Goal: Task Accomplishment & Management: Manage account settings

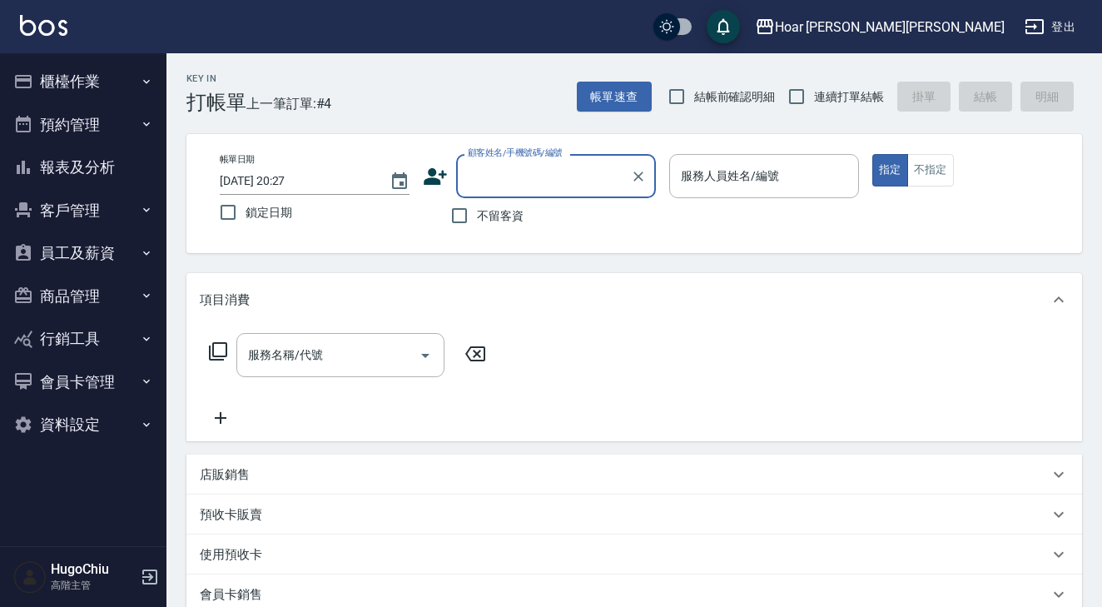
click at [52, 84] on button "櫃檯作業" at bounding box center [83, 81] width 153 height 43
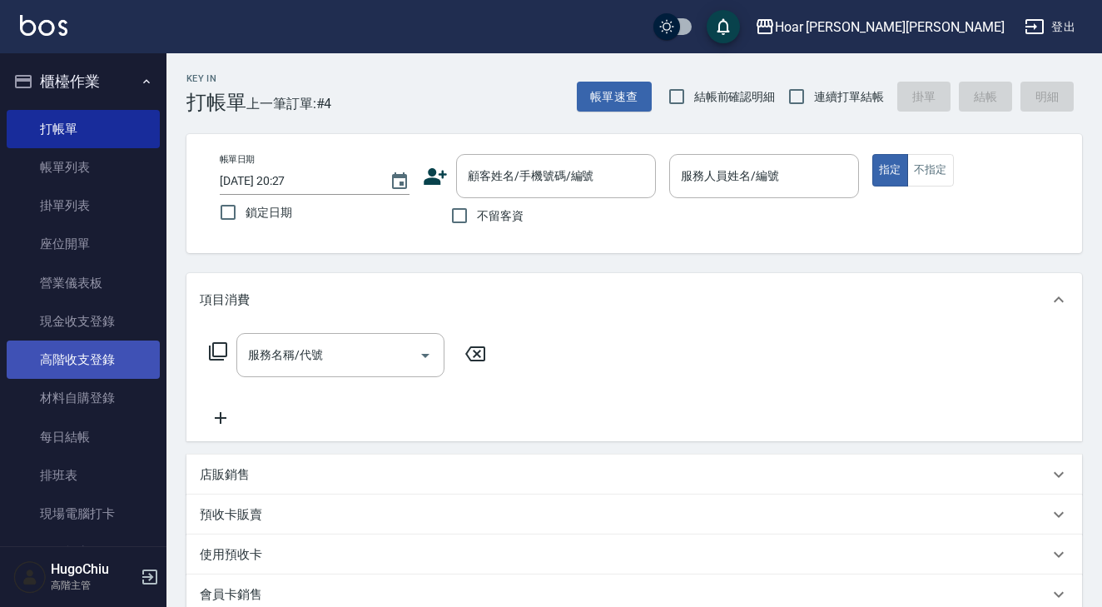
click at [91, 343] on link "高階收支登錄" at bounding box center [83, 359] width 153 height 38
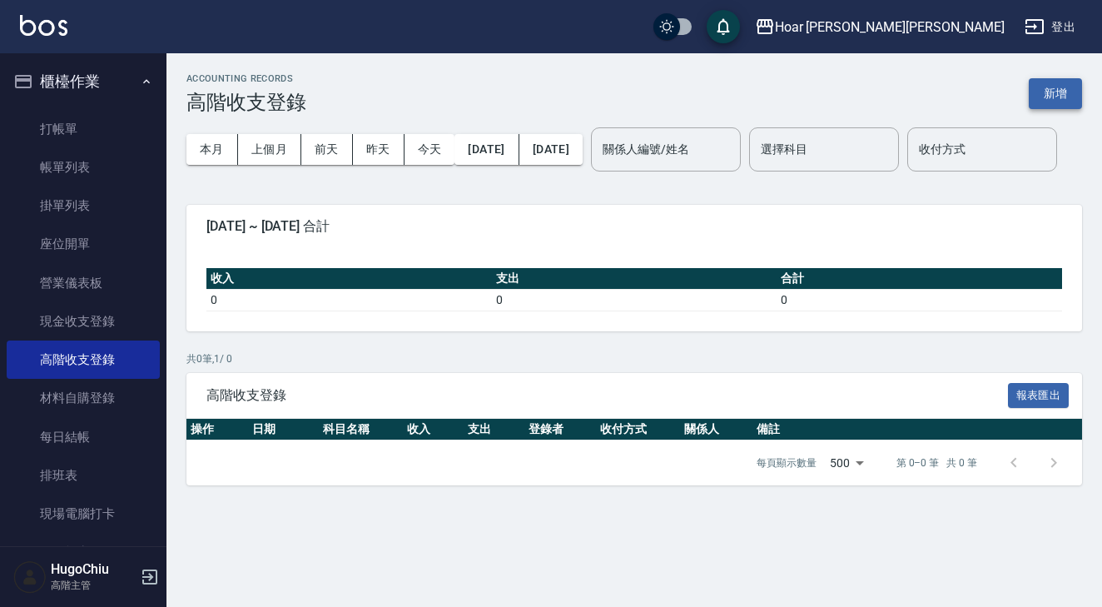
click at [1034, 101] on button "新增" at bounding box center [1055, 93] width 53 height 31
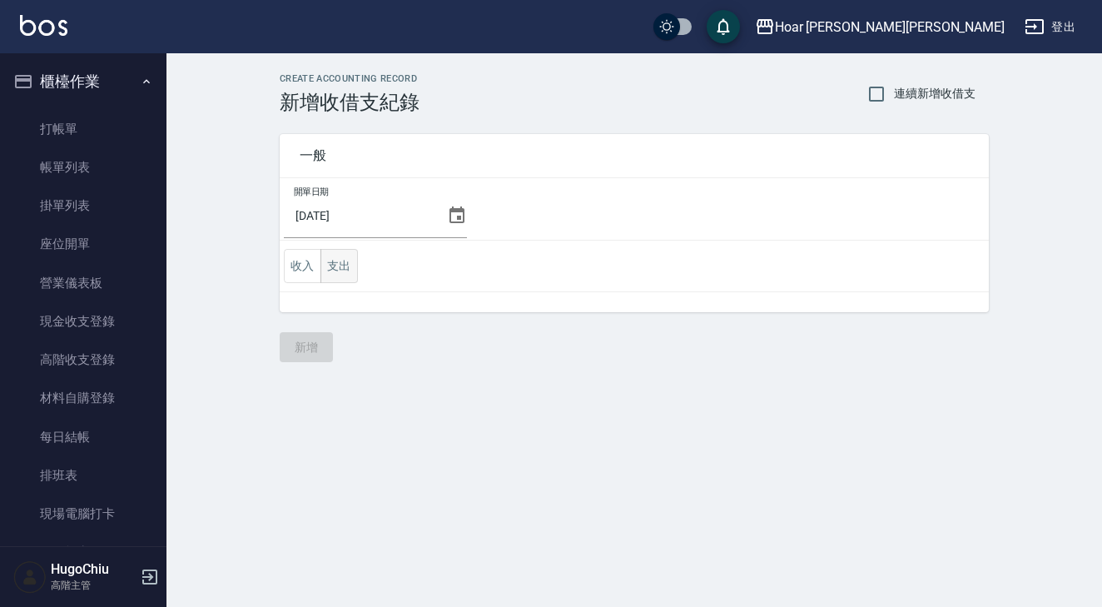
click at [351, 273] on button "支出" at bounding box center [338, 266] width 37 height 34
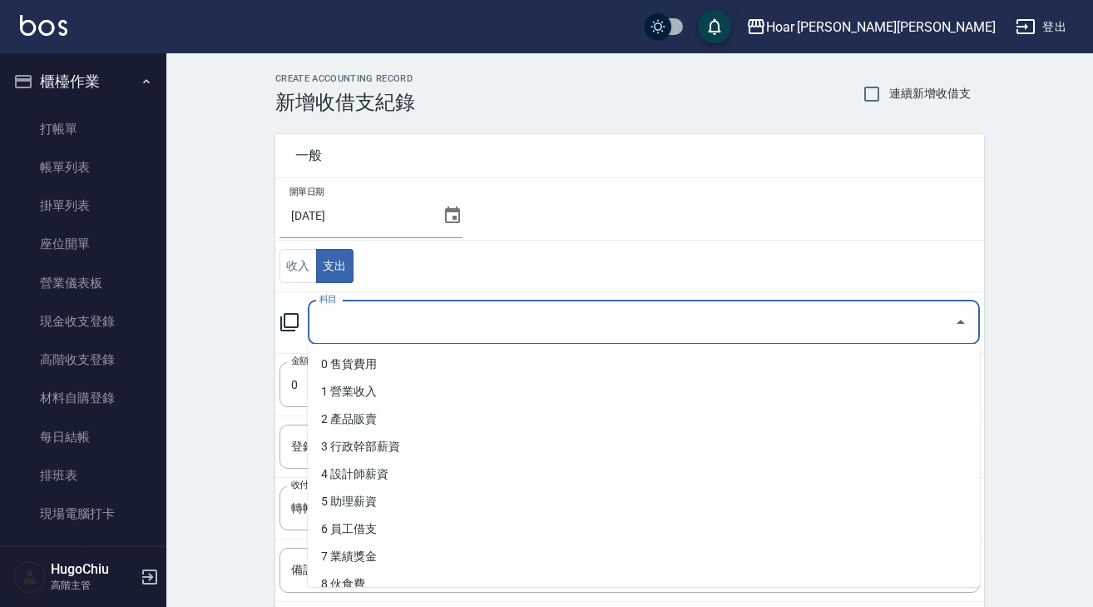
click at [368, 315] on input "科目" at bounding box center [631, 322] width 632 height 29
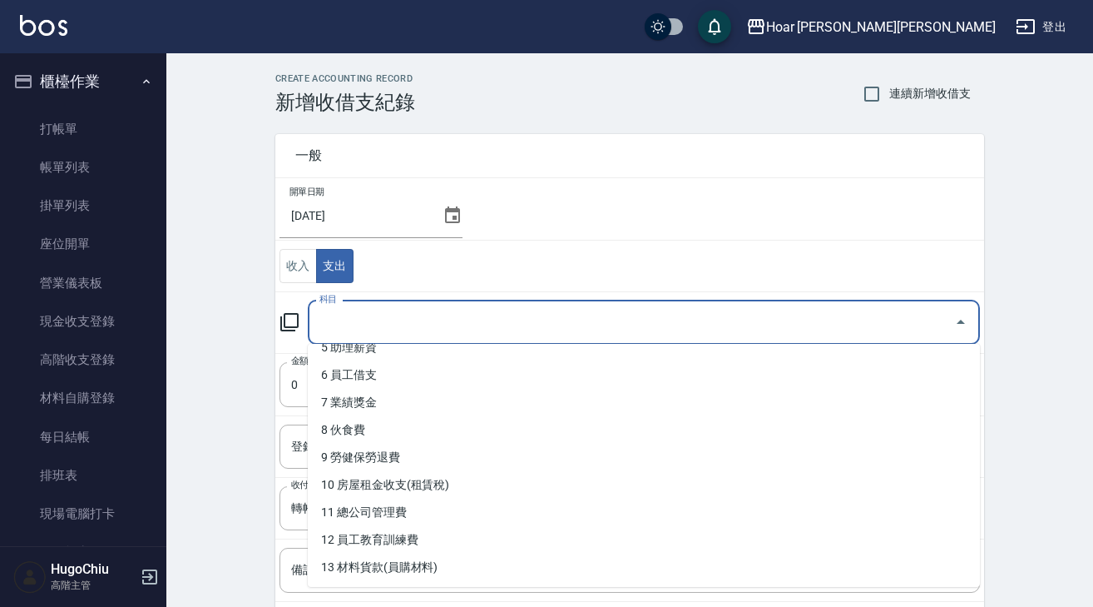
scroll to position [156, 0]
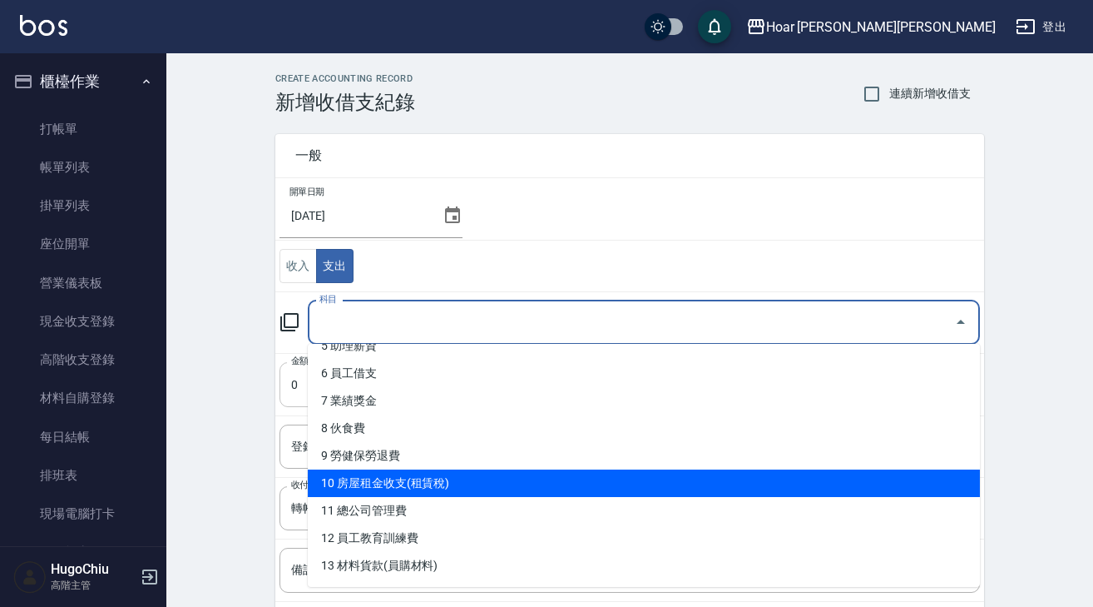
drag, startPoint x: 424, startPoint y: 478, endPoint x: 419, endPoint y: 404, distance: 74.2
click at [424, 478] on li "10 房屋租金收支(租賃稅)" at bounding box center [644, 482] width 672 height 27
type input "10 房屋租金收支(租賃稅)"
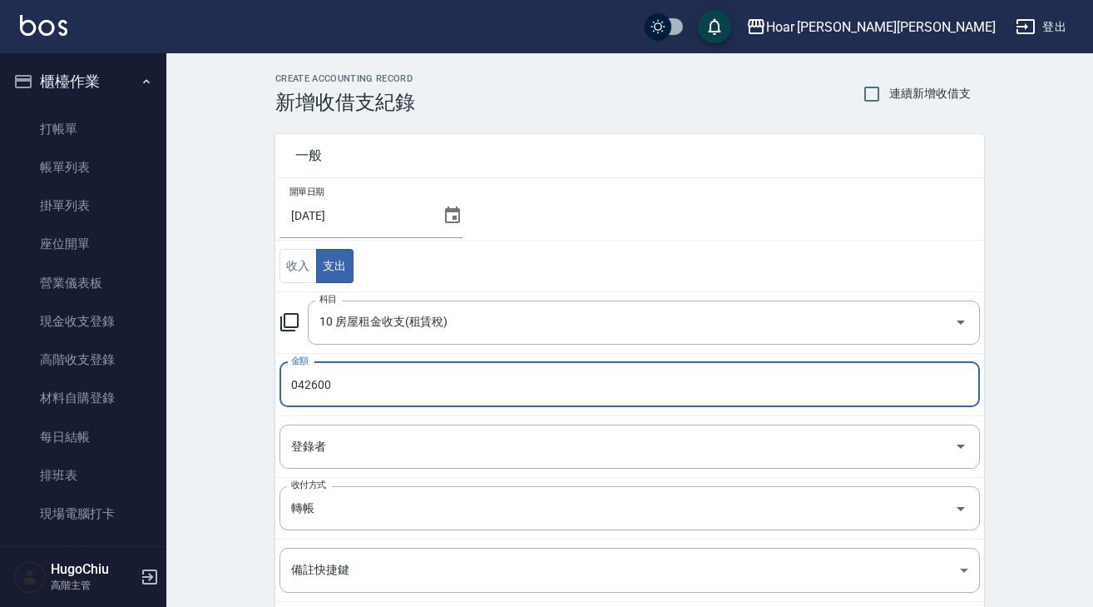
type input "042600"
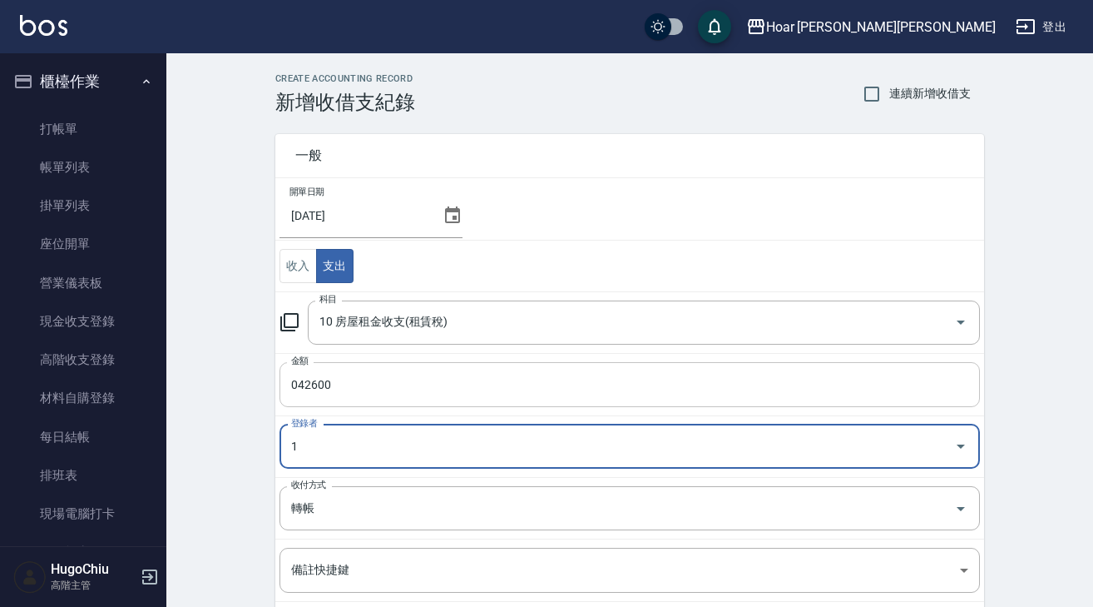
type input "HugoChiu-1"
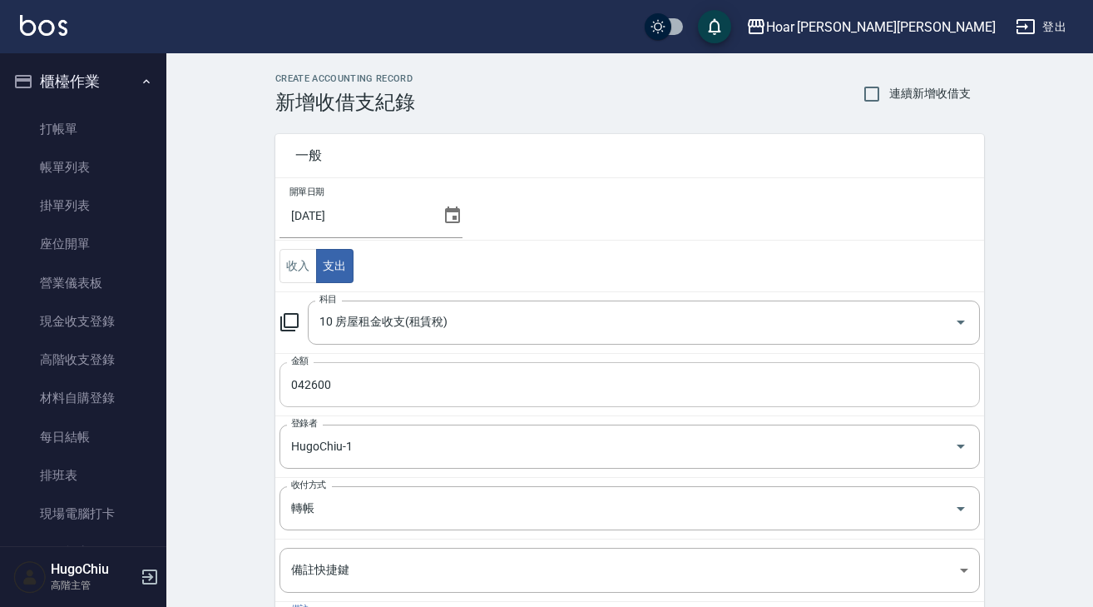
scroll to position [182, 0]
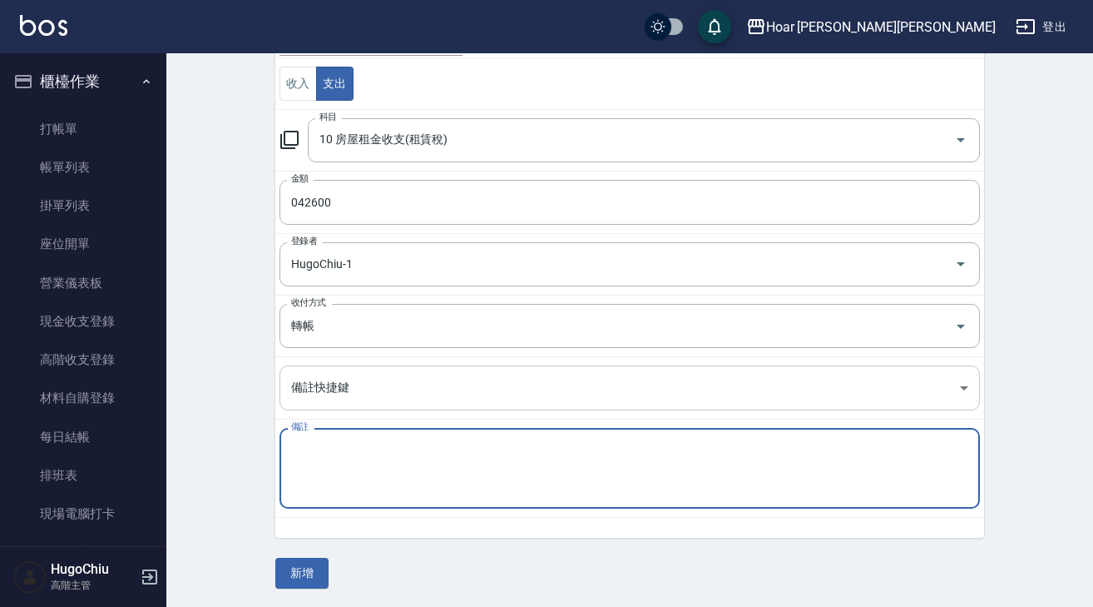
paste textarea "十月房租水費"
type textarea "十月房租水費"
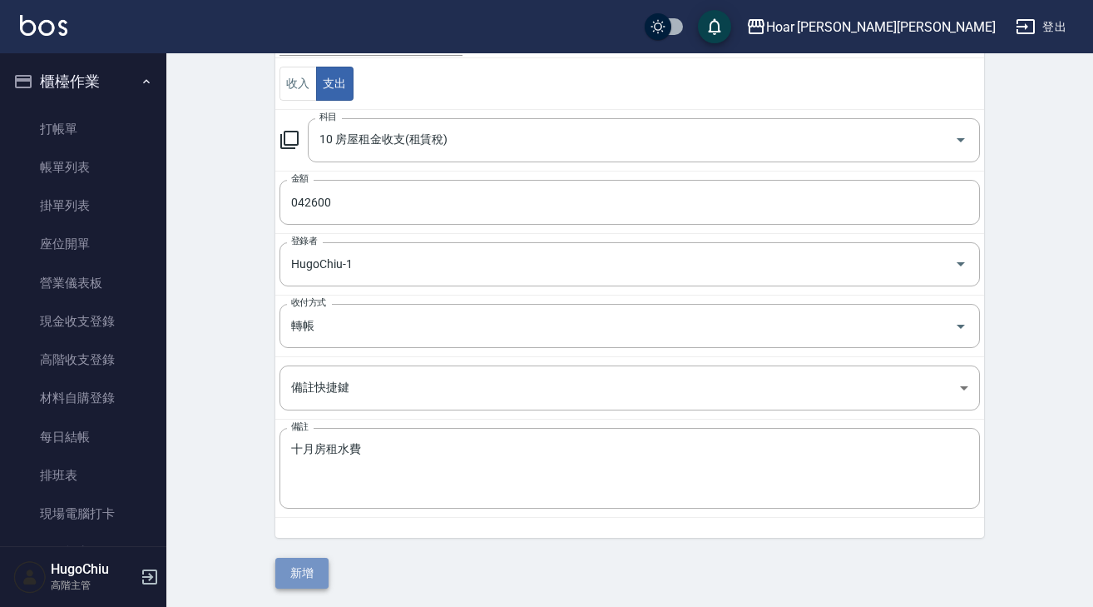
click at [311, 574] on button "新增" at bounding box center [301, 573] width 53 height 31
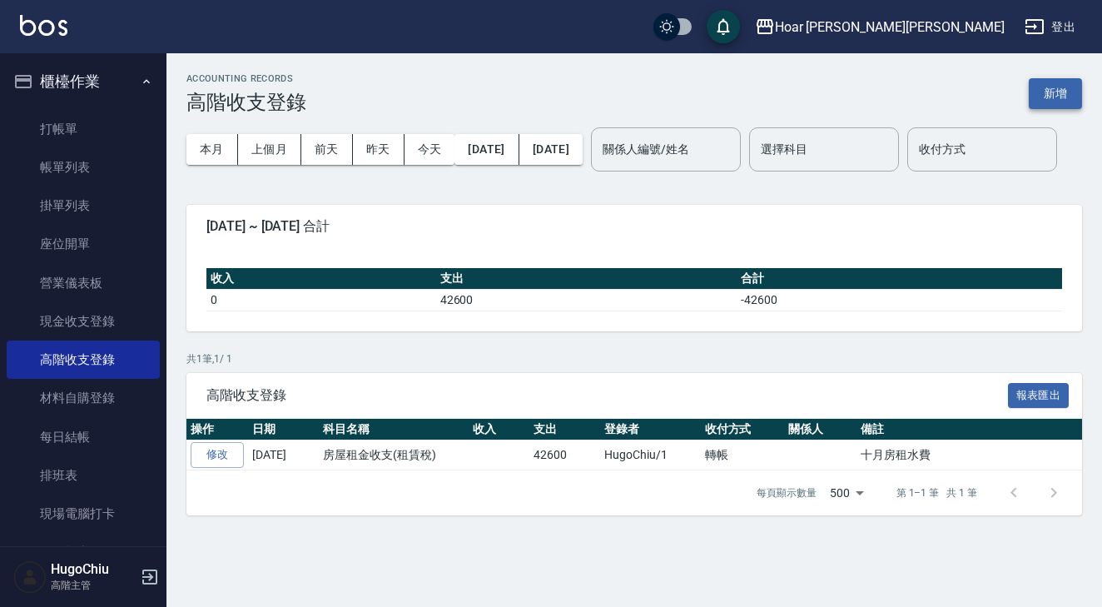
click at [1064, 106] on button "新增" at bounding box center [1055, 93] width 53 height 31
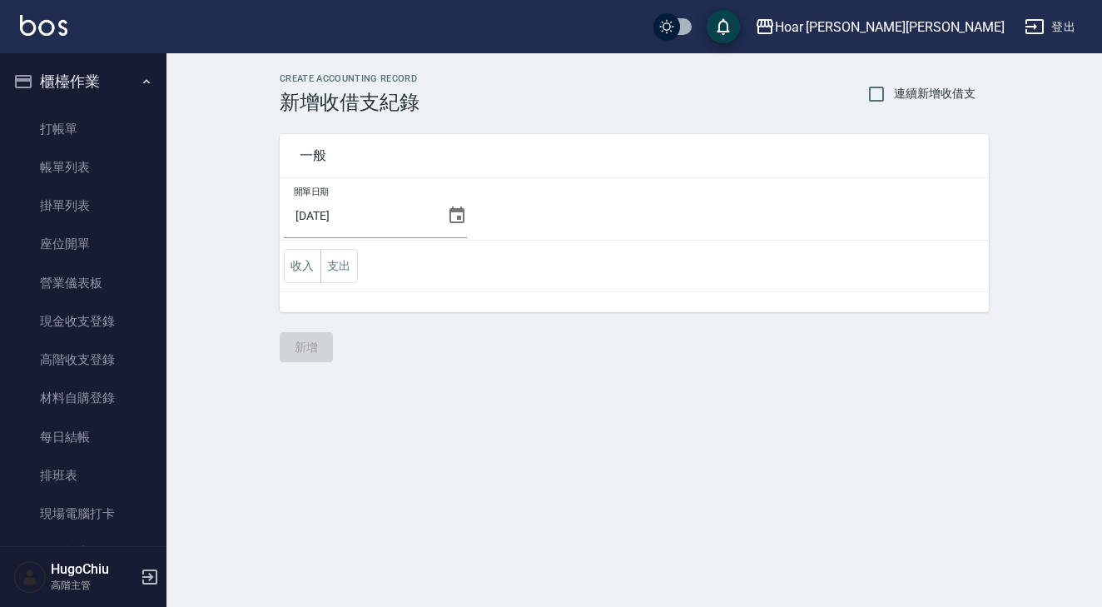
drag, startPoint x: 333, startPoint y: 272, endPoint x: 360, endPoint y: 275, distance: 27.6
click at [333, 272] on button "支出" at bounding box center [338, 266] width 37 height 34
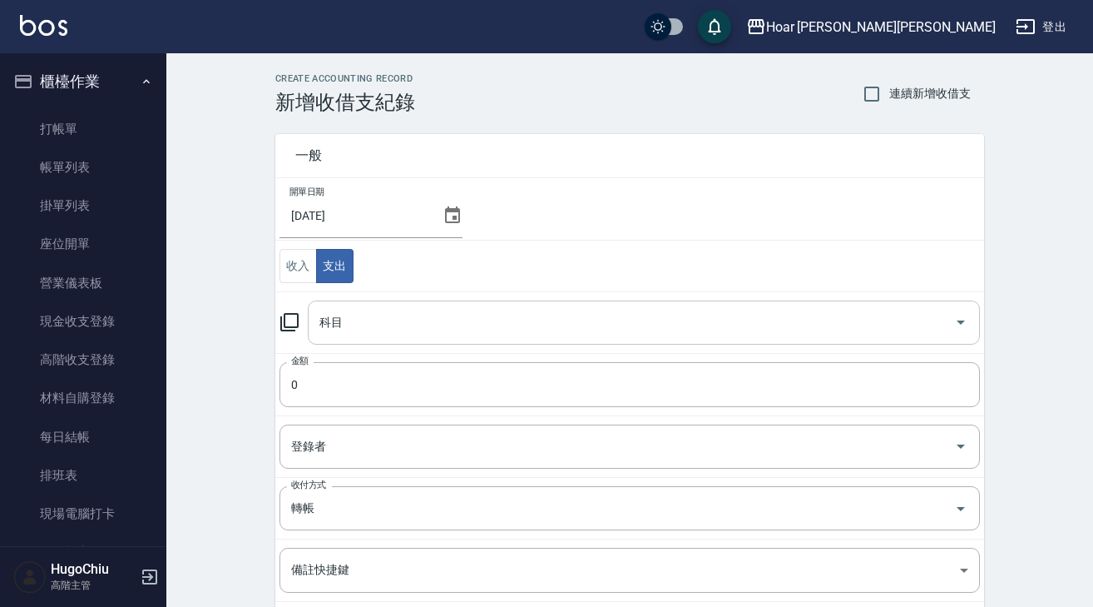
click at [412, 305] on div "科目" at bounding box center [644, 322] width 672 height 44
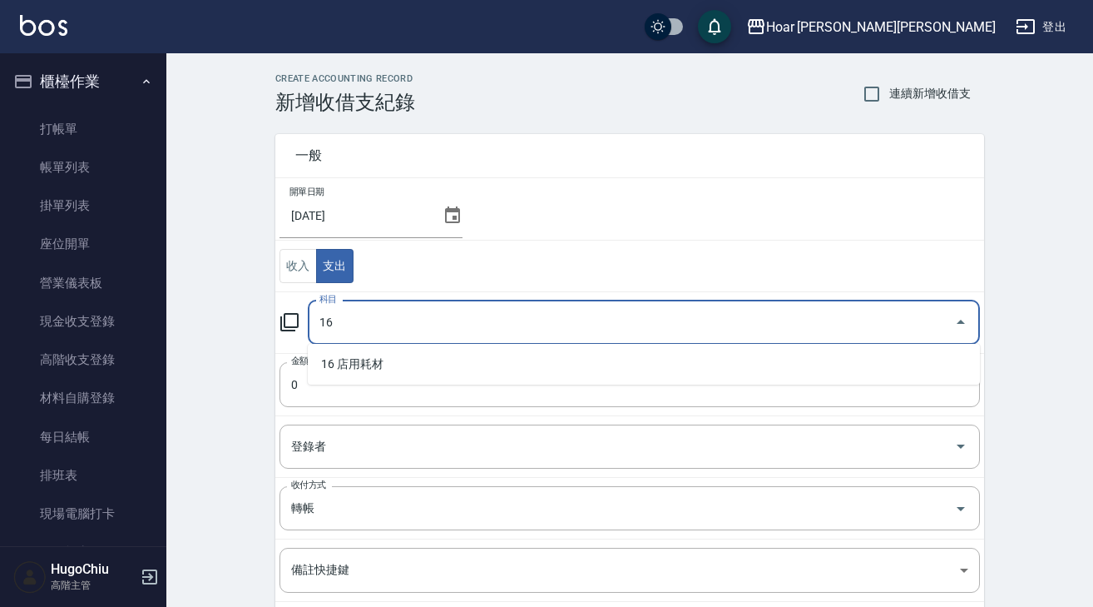
type input "16 店用耗材"
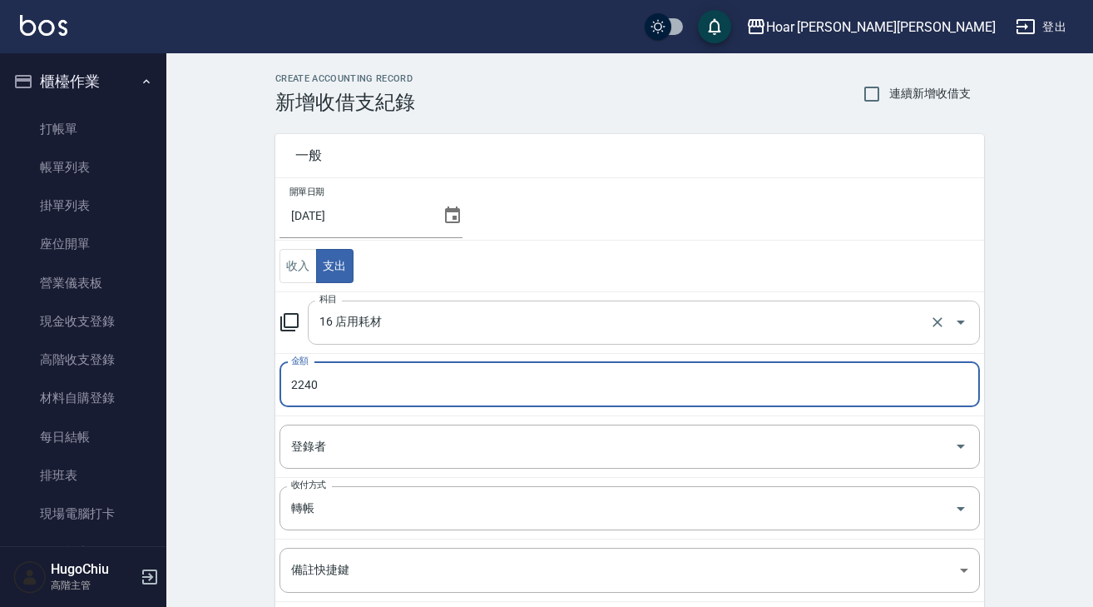
type input "2240"
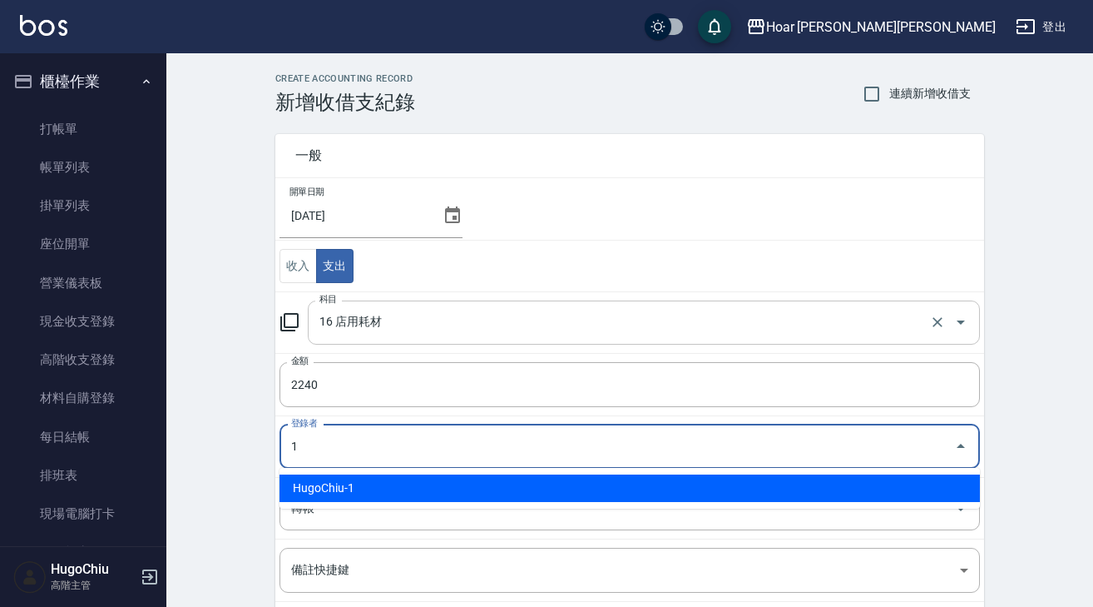
type input "HugoChiu-1"
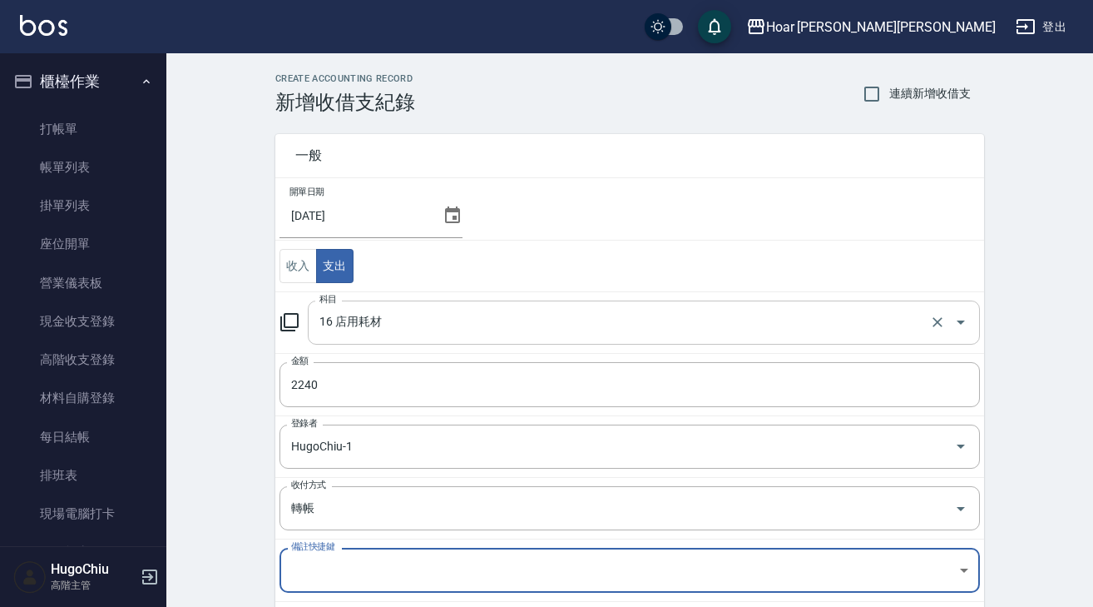
scroll to position [182, 0]
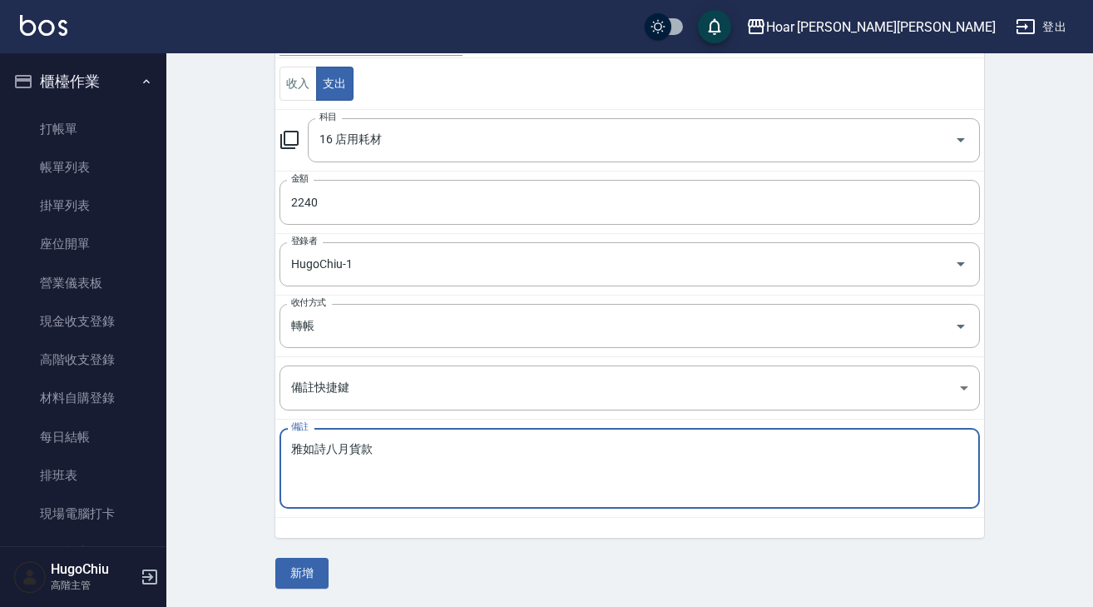
drag, startPoint x: 411, startPoint y: 465, endPoint x: 291, endPoint y: 448, distance: 121.1
click at [291, 448] on textarea "雅如詩八月貨款" at bounding box center [629, 468] width 677 height 53
type textarea "雅如詩八月貨款"
drag, startPoint x: 318, startPoint y: 567, endPoint x: 507, endPoint y: 402, distance: 250.7
click at [318, 567] on button "新增" at bounding box center [301, 573] width 53 height 31
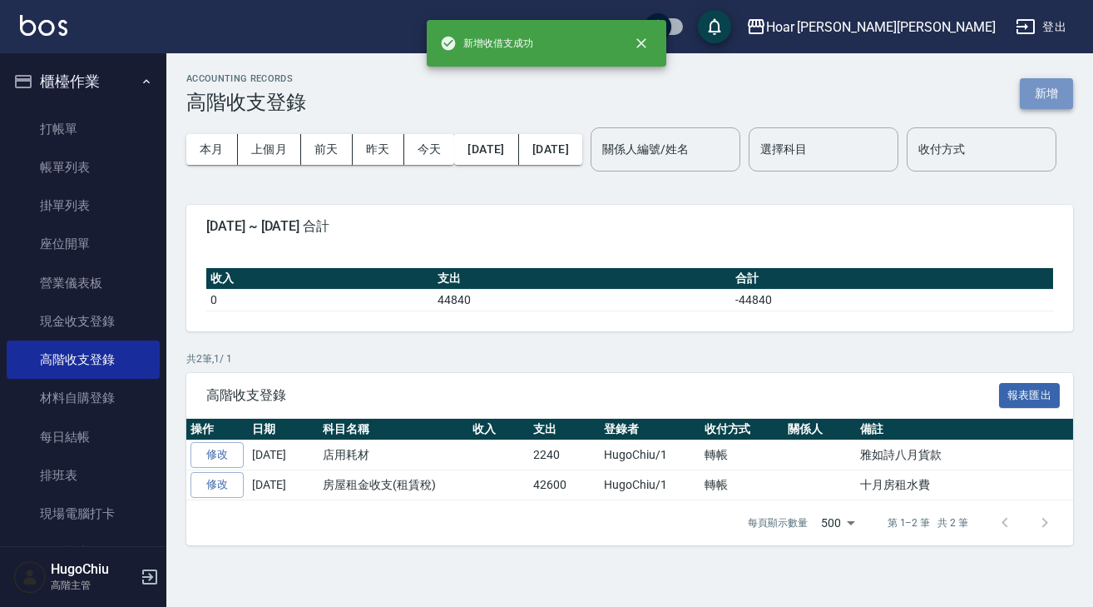
click at [1058, 95] on button "新增" at bounding box center [1046, 93] width 53 height 31
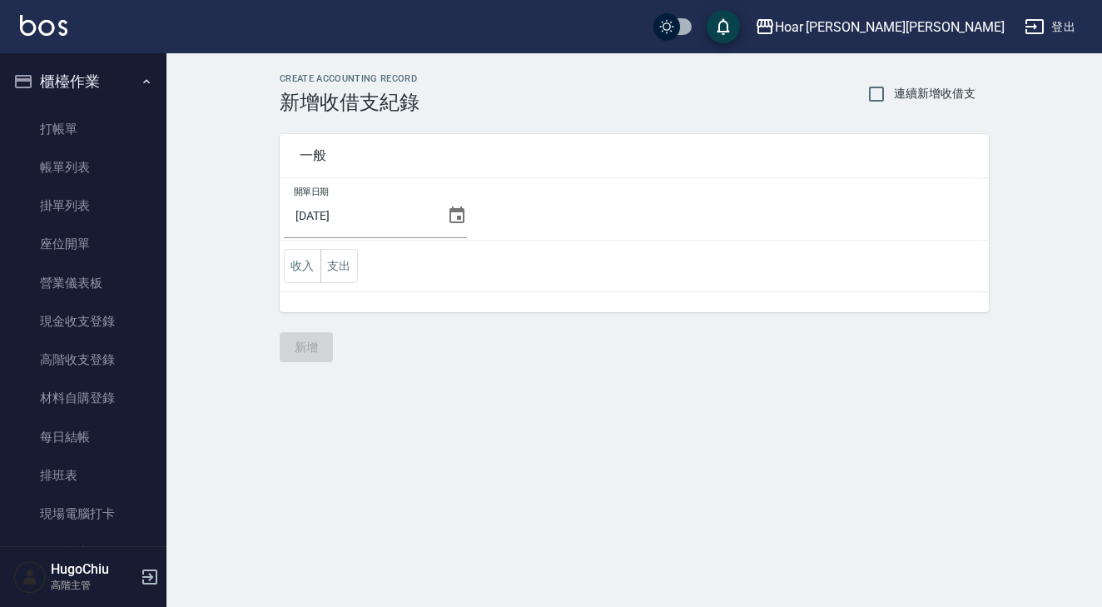
click at [439, 220] on div "[DATE]" at bounding box center [375, 215] width 183 height 45
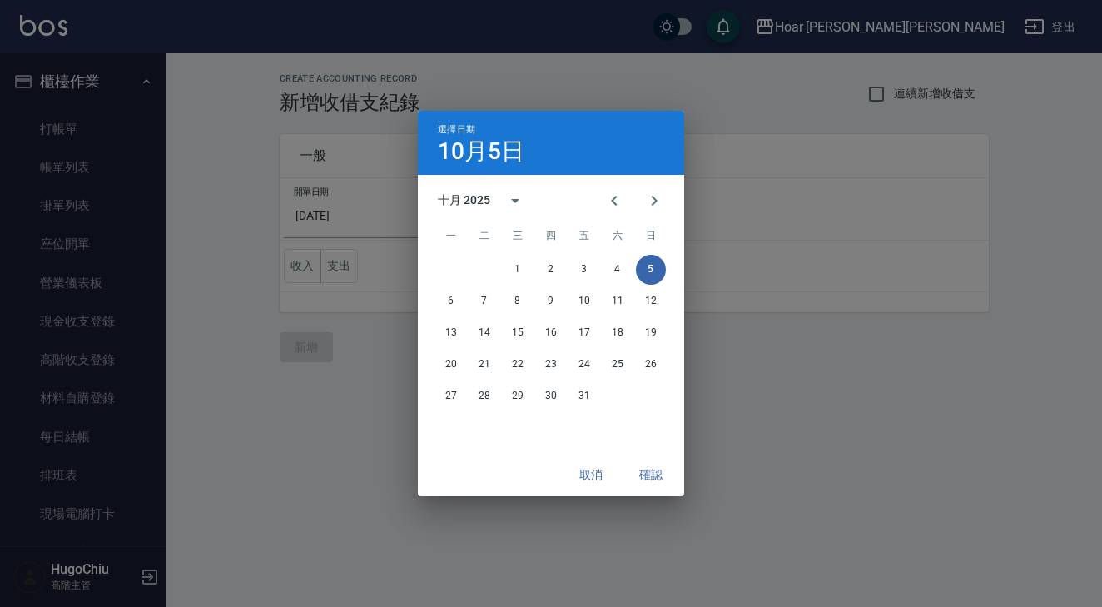
click at [452, 218] on div "十月 2025" at bounding box center [486, 201] width 97 height 40
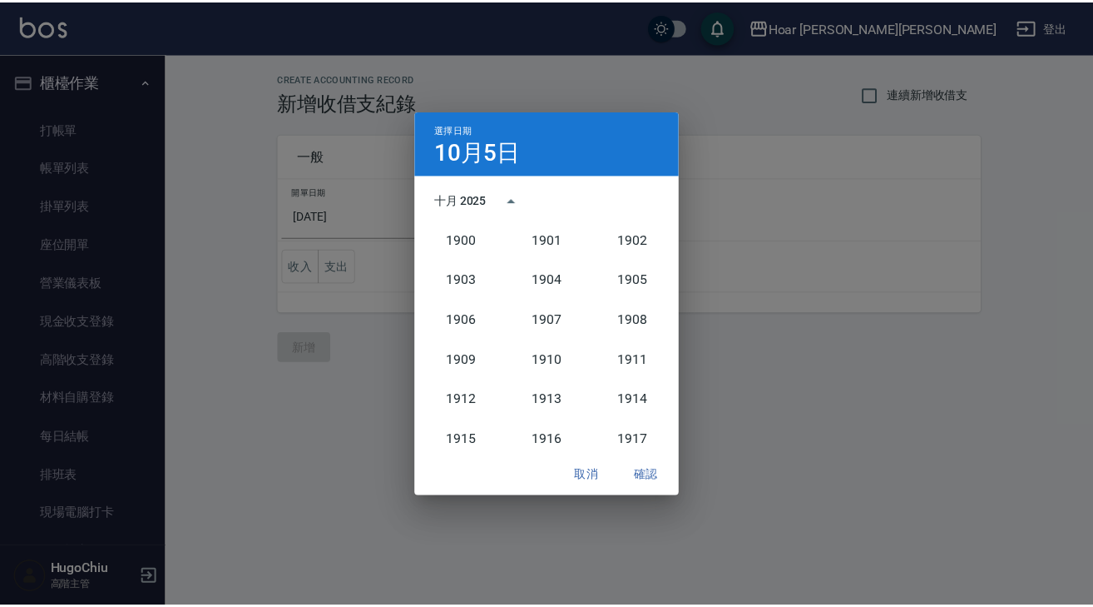
scroll to position [1541, 0]
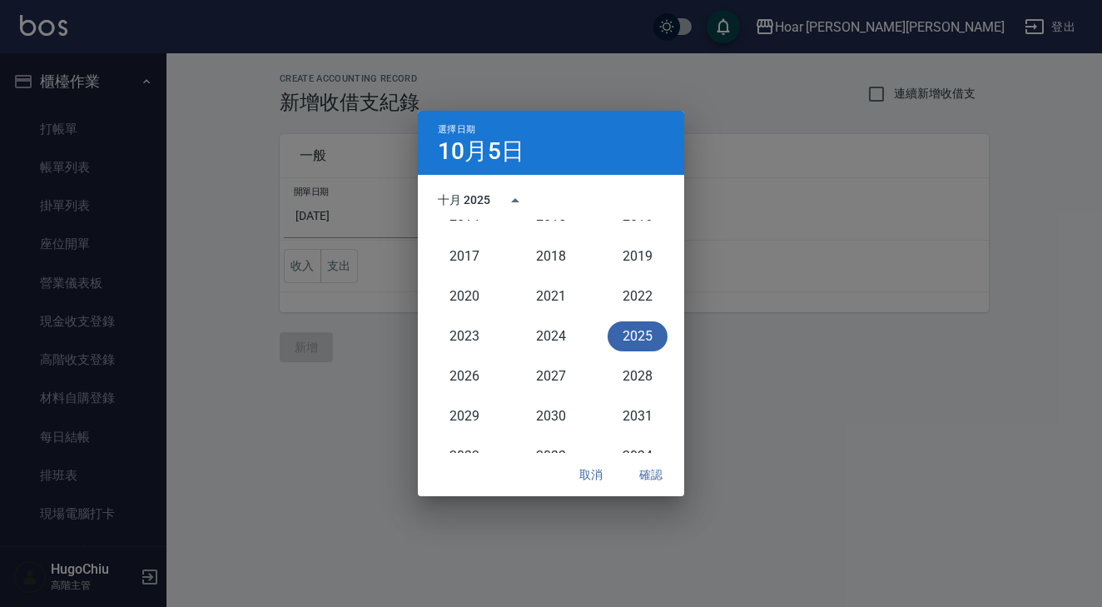
drag, startPoint x: 393, startPoint y: 214, endPoint x: 376, endPoint y: 254, distance: 43.3
click at [393, 214] on div "選擇日期 [DATE] 十月 2025 1900 1901 1902 1903 1904 1905 1906 1907 1908 1909 1910 1911…" at bounding box center [551, 303] width 1102 height 607
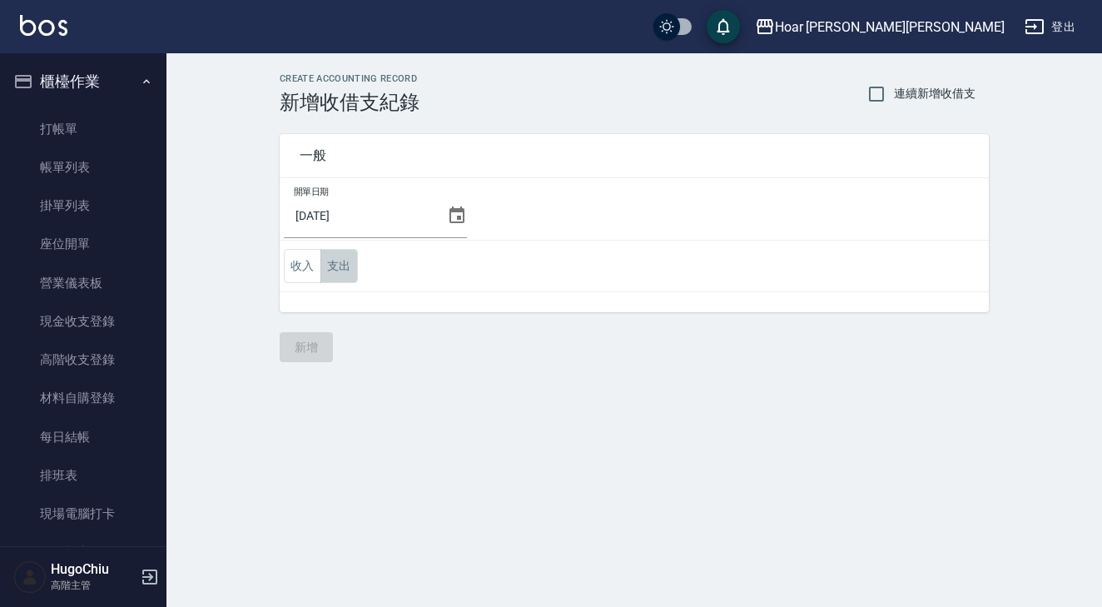
drag, startPoint x: 350, startPoint y: 268, endPoint x: 359, endPoint y: 265, distance: 9.7
click at [350, 268] on button "支出" at bounding box center [338, 266] width 37 height 34
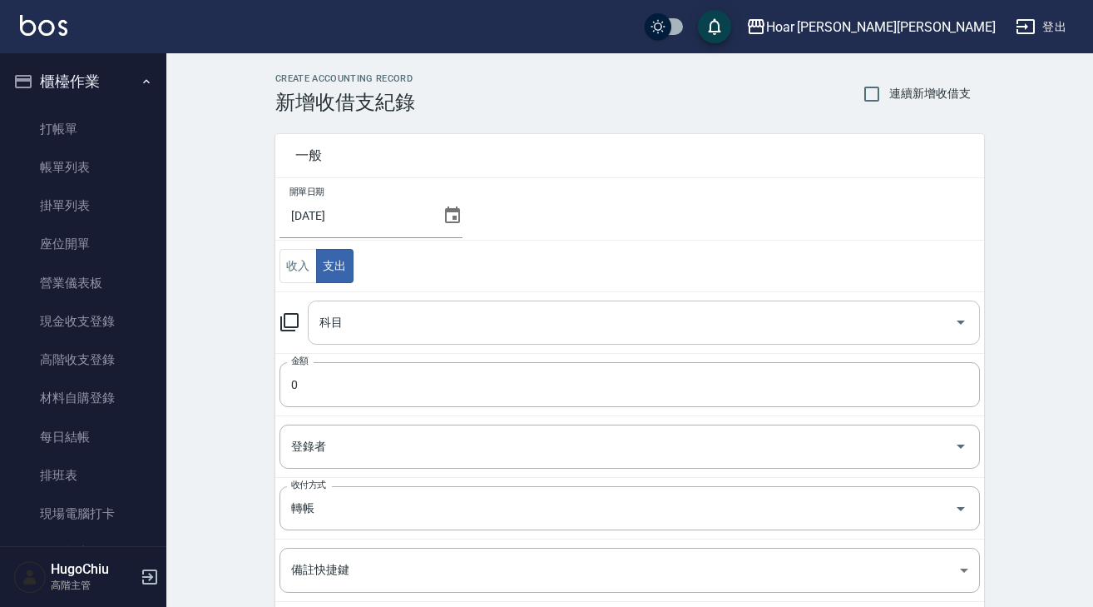
click at [379, 306] on div "科目" at bounding box center [644, 322] width 672 height 44
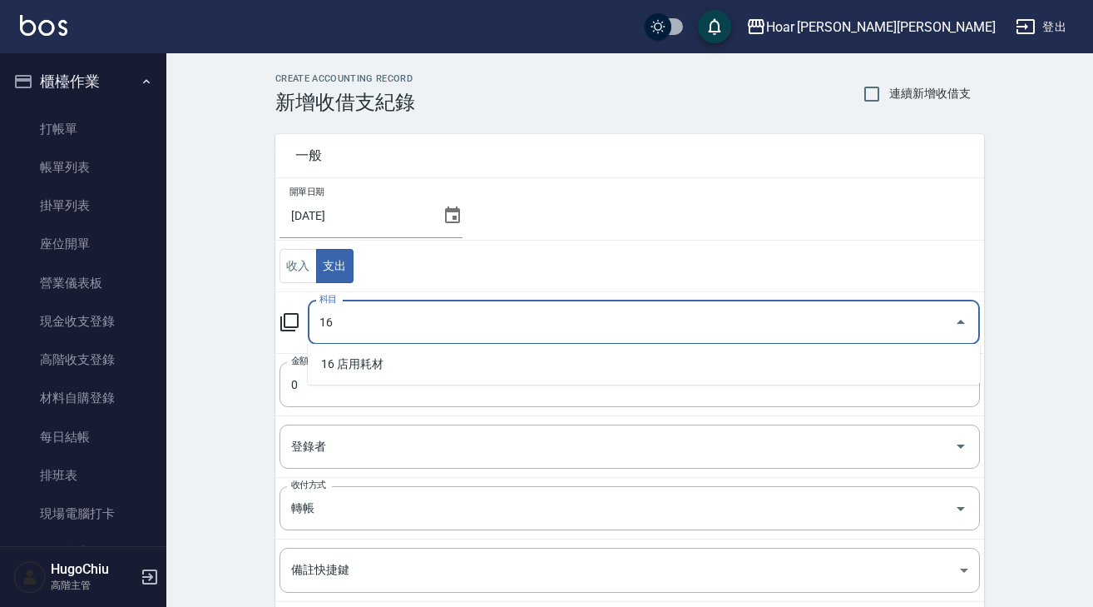
type input "16 店用耗材"
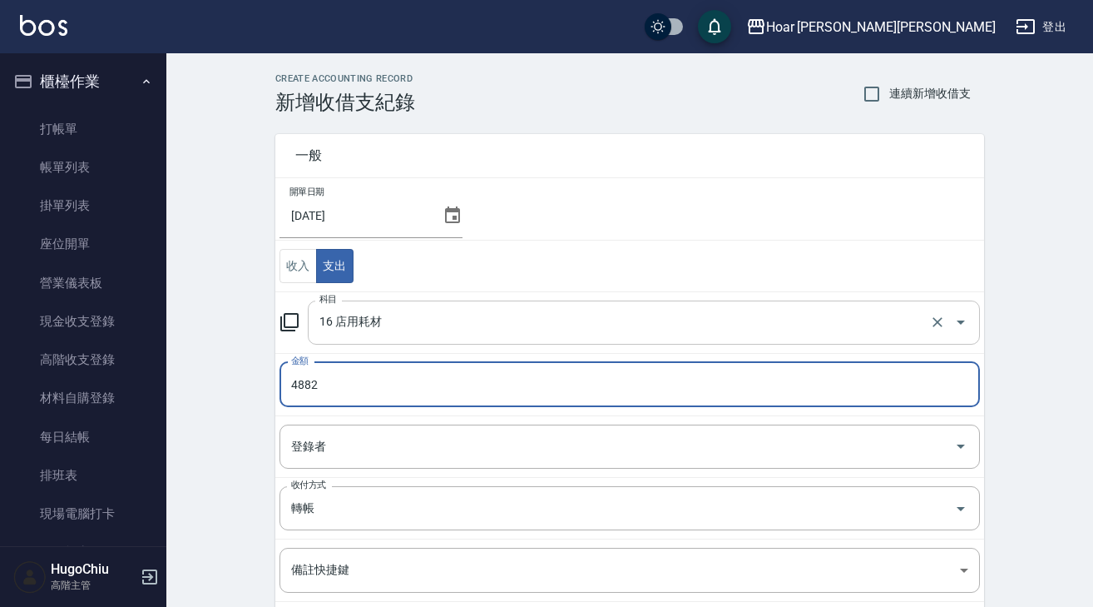
type input "4882"
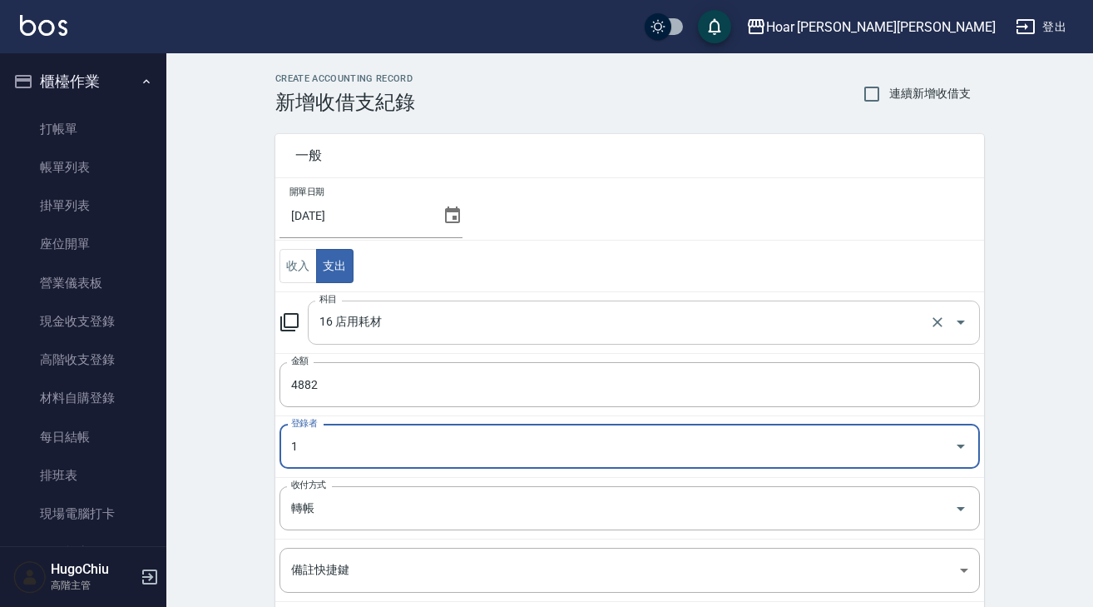
type input "HugoChiu-1"
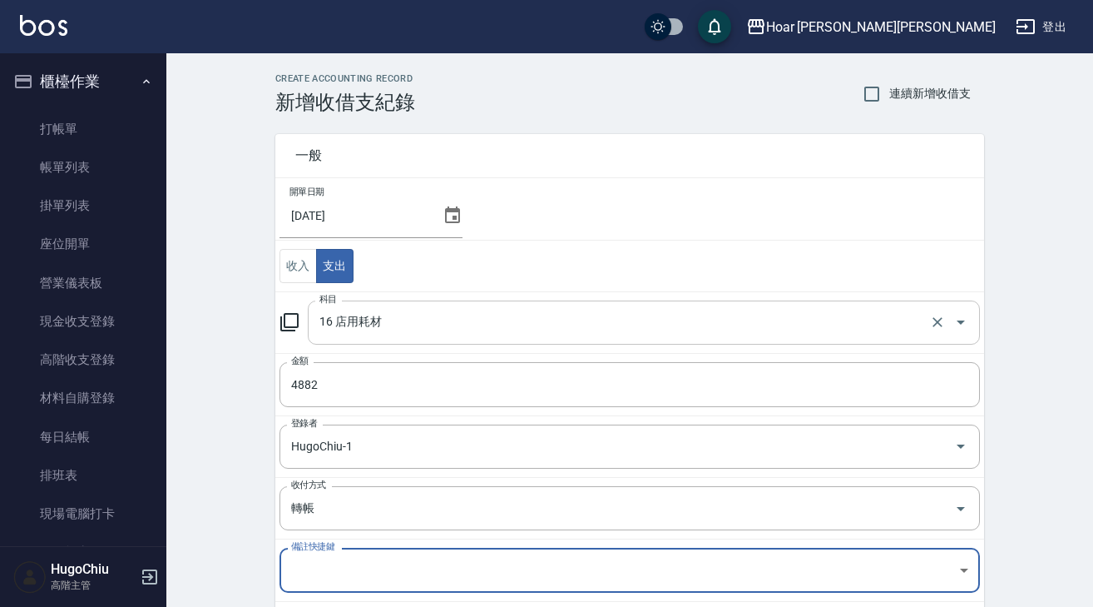
scroll to position [182, 0]
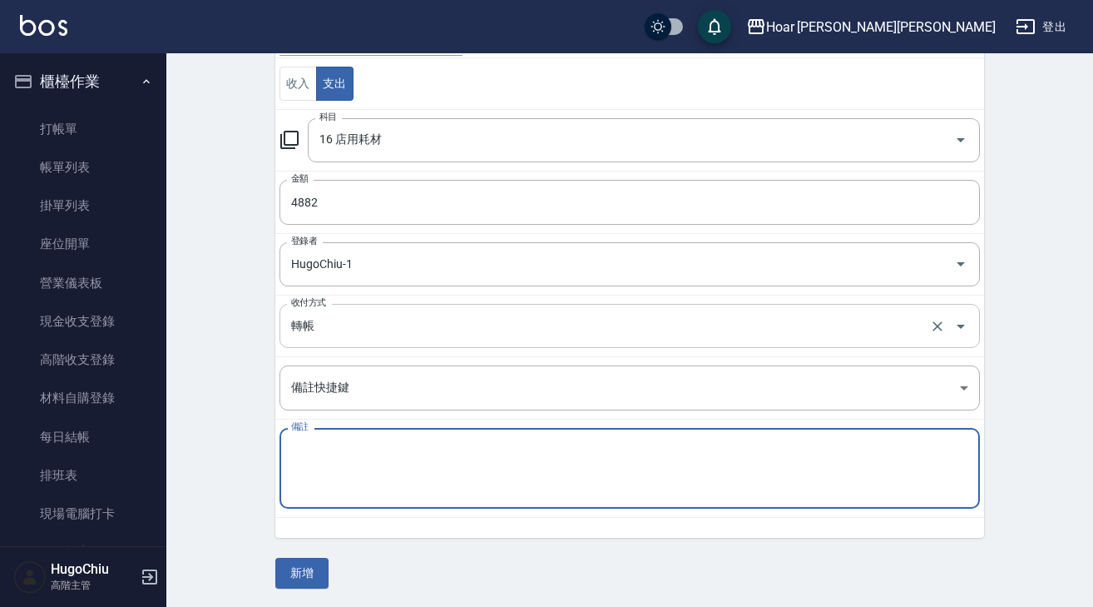
paste textarea "雜物"
type textarea "雜物"
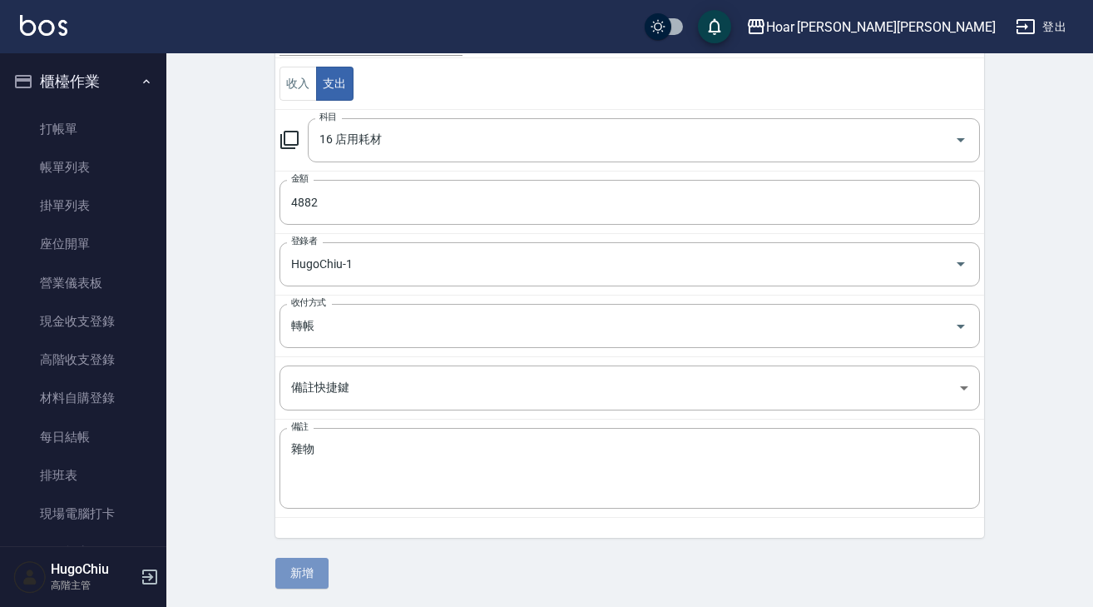
drag, startPoint x: 325, startPoint y: 577, endPoint x: 381, endPoint y: 556, distance: 60.6
click at [325, 577] on button "新增" at bounding box center [301, 573] width 53 height 31
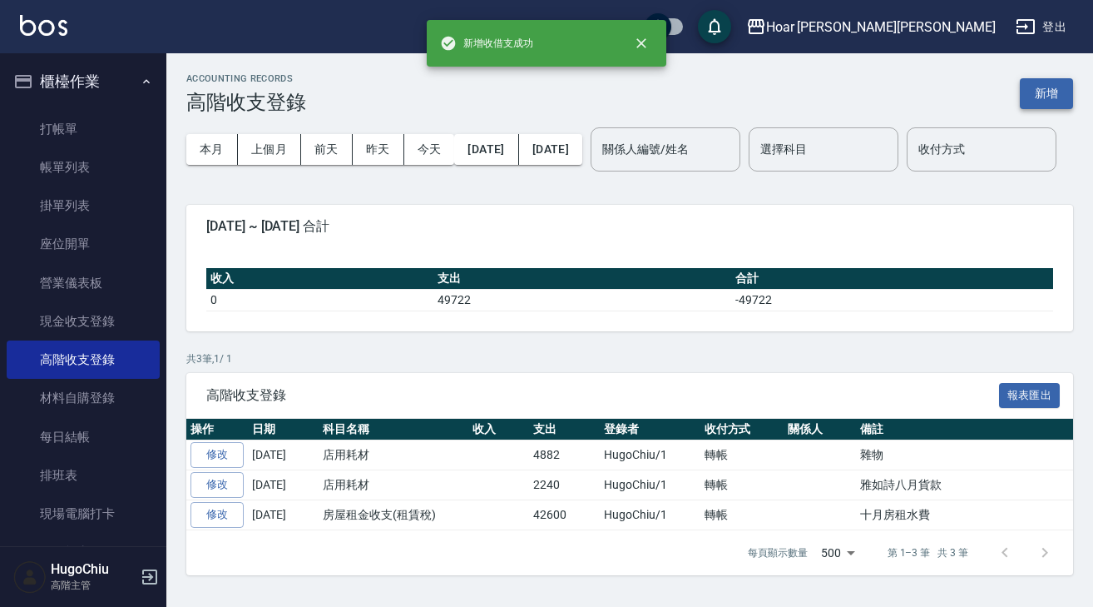
click at [1053, 96] on button "新增" at bounding box center [1046, 93] width 53 height 31
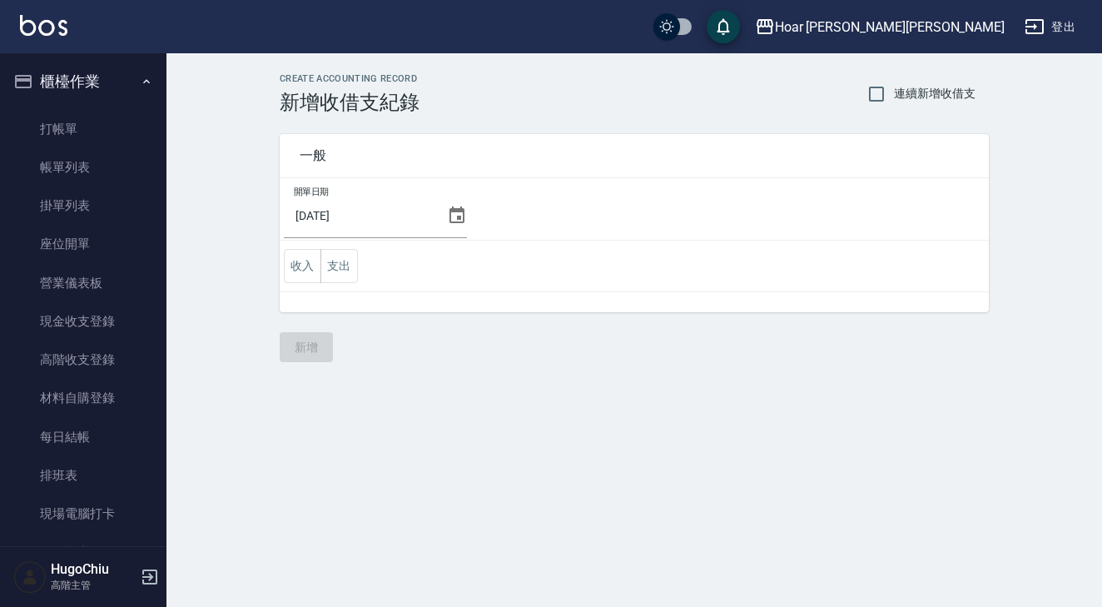
click at [456, 214] on icon at bounding box center [457, 216] width 20 height 20
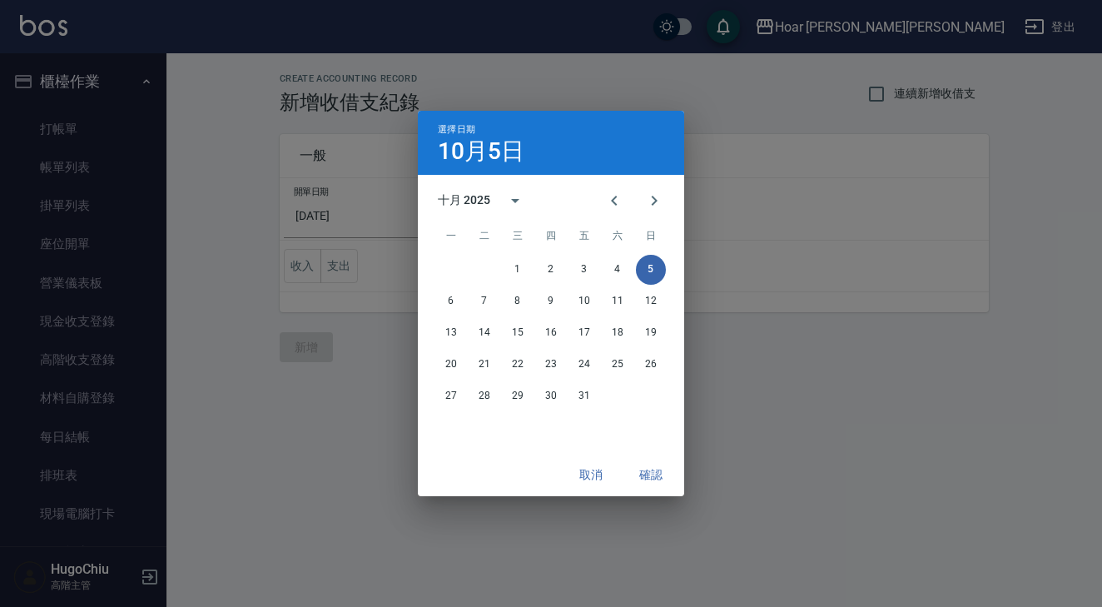
drag, startPoint x: 613, startPoint y: 197, endPoint x: 603, endPoint y: 251, distance: 55.0
click at [613, 197] on icon "Previous month" at bounding box center [614, 201] width 20 height 20
click at [484, 388] on button "30" at bounding box center [484, 396] width 30 height 30
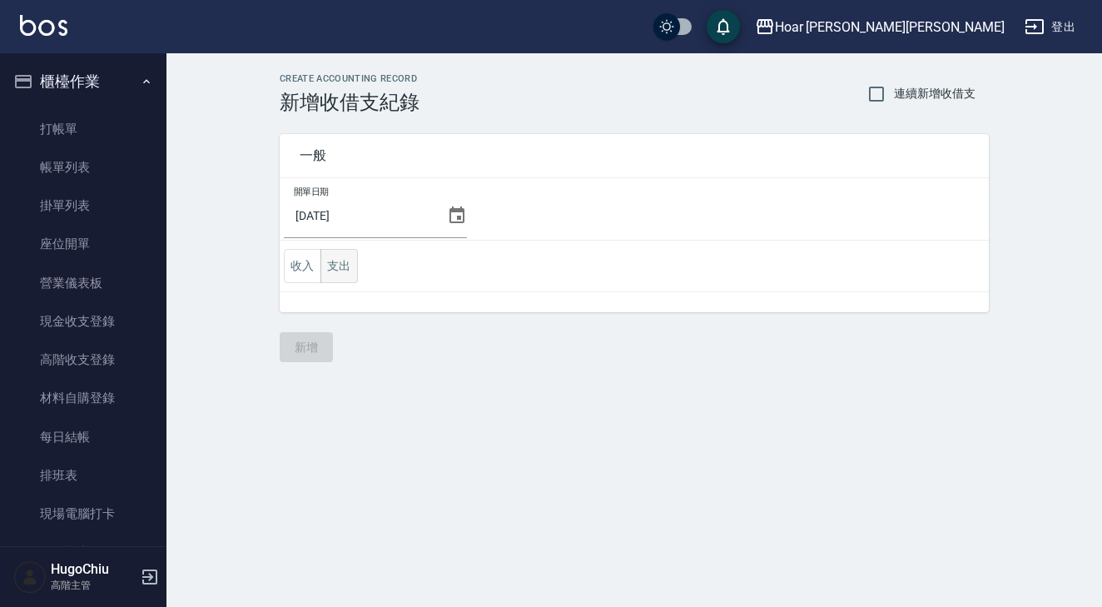
click at [338, 267] on button "支出" at bounding box center [338, 266] width 37 height 34
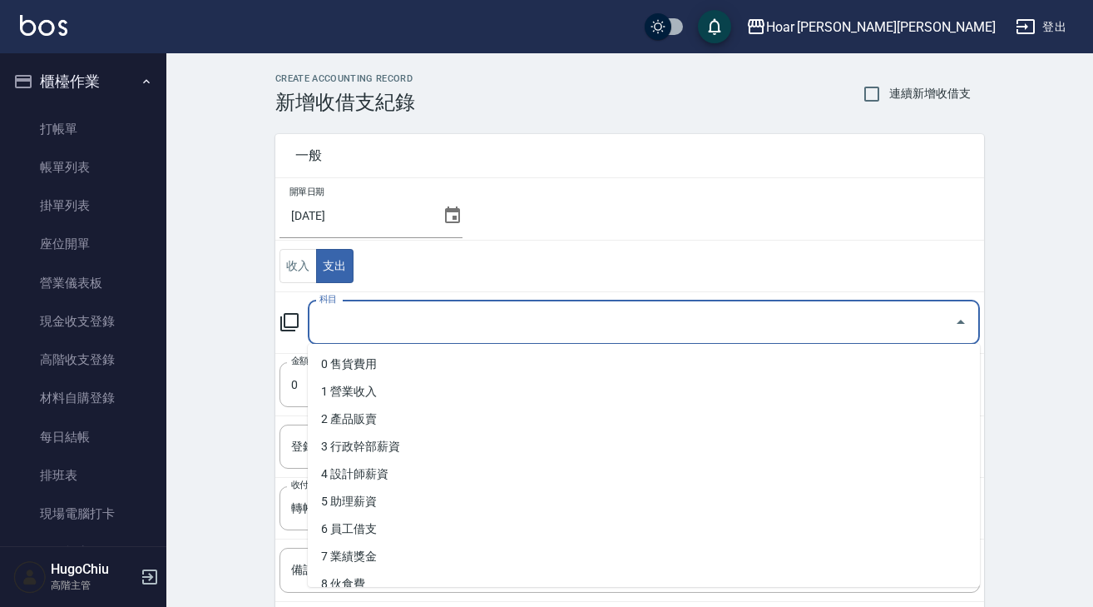
click at [381, 320] on input "科目" at bounding box center [631, 322] width 632 height 29
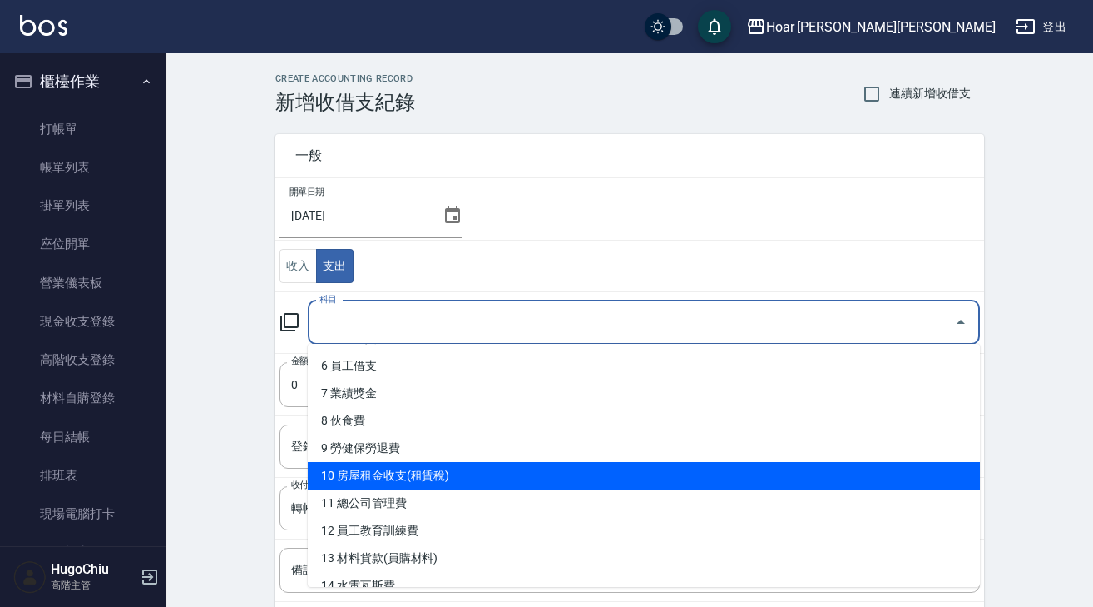
scroll to position [165, 0]
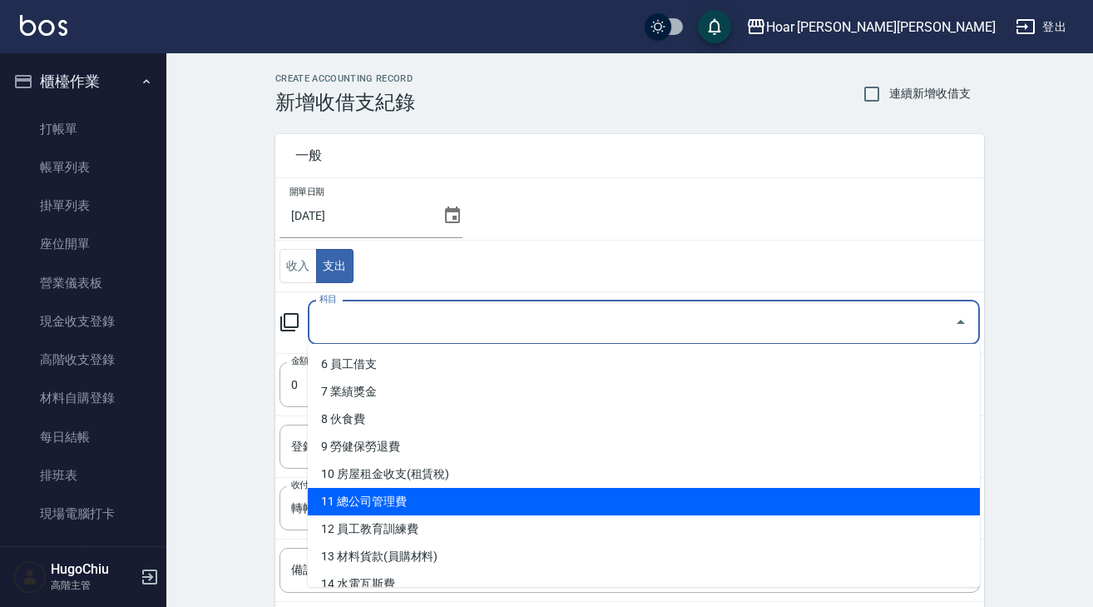
click at [414, 500] on li "11 總公司管理費" at bounding box center [644, 501] width 672 height 27
type input "11 總公司管理費"
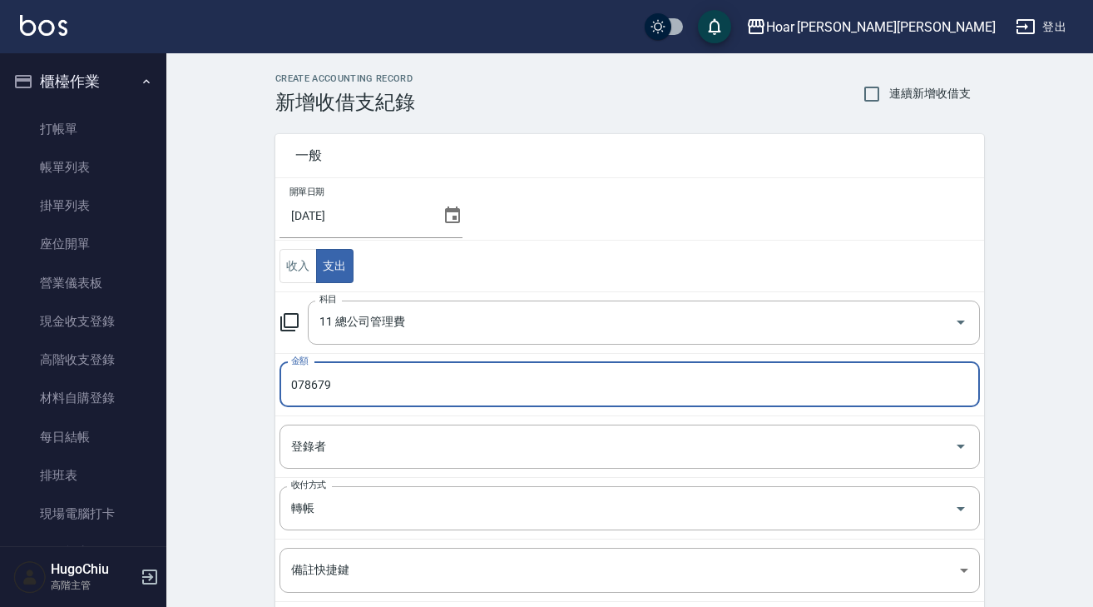
type input "078679"
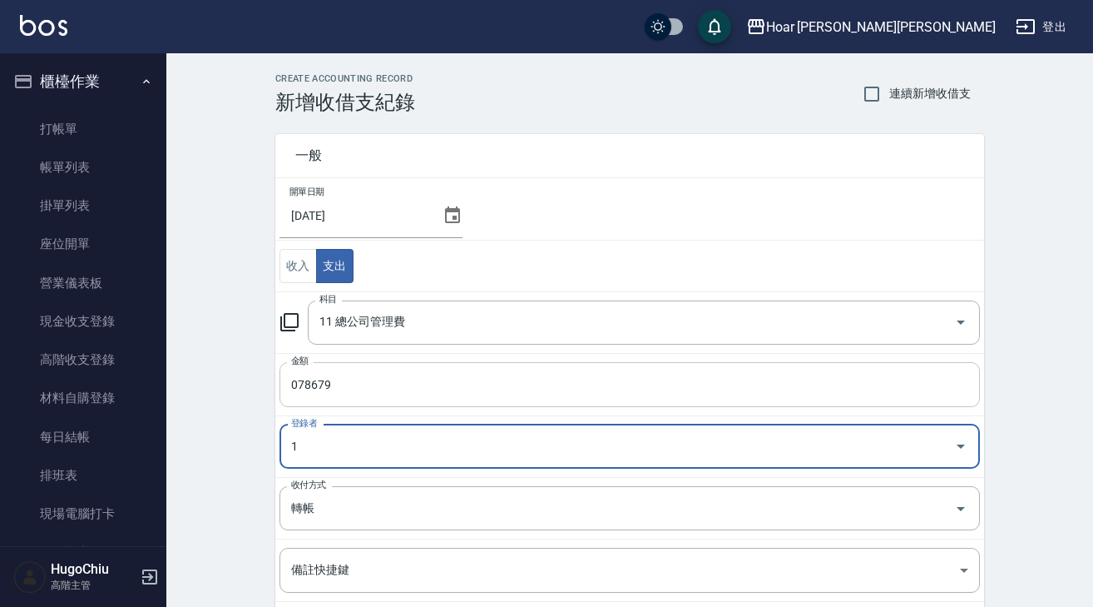
type input "HugoChiu-1"
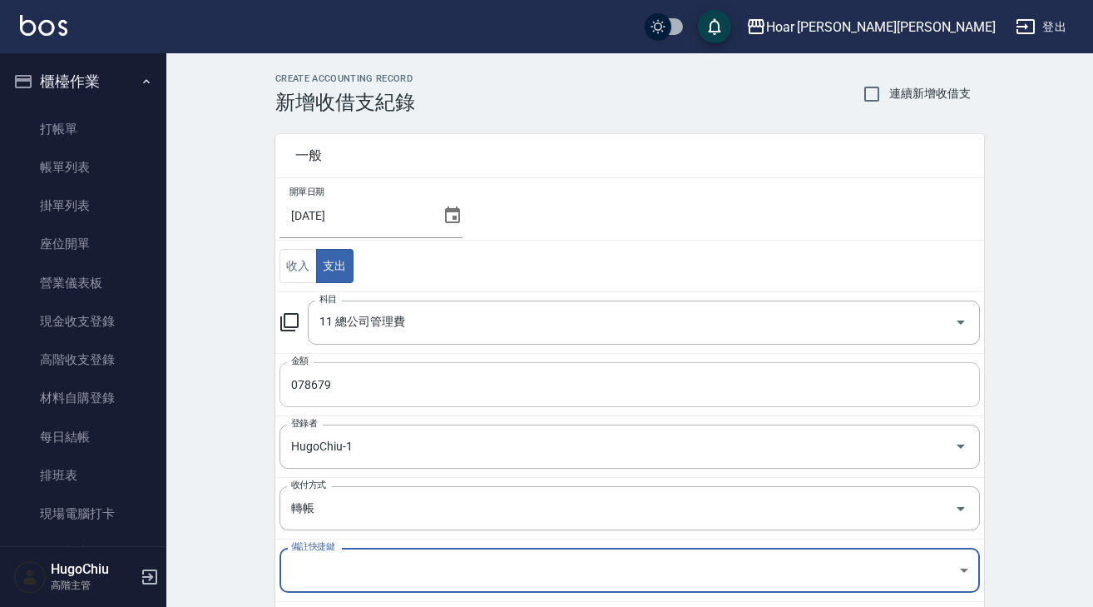
scroll to position [182, 0]
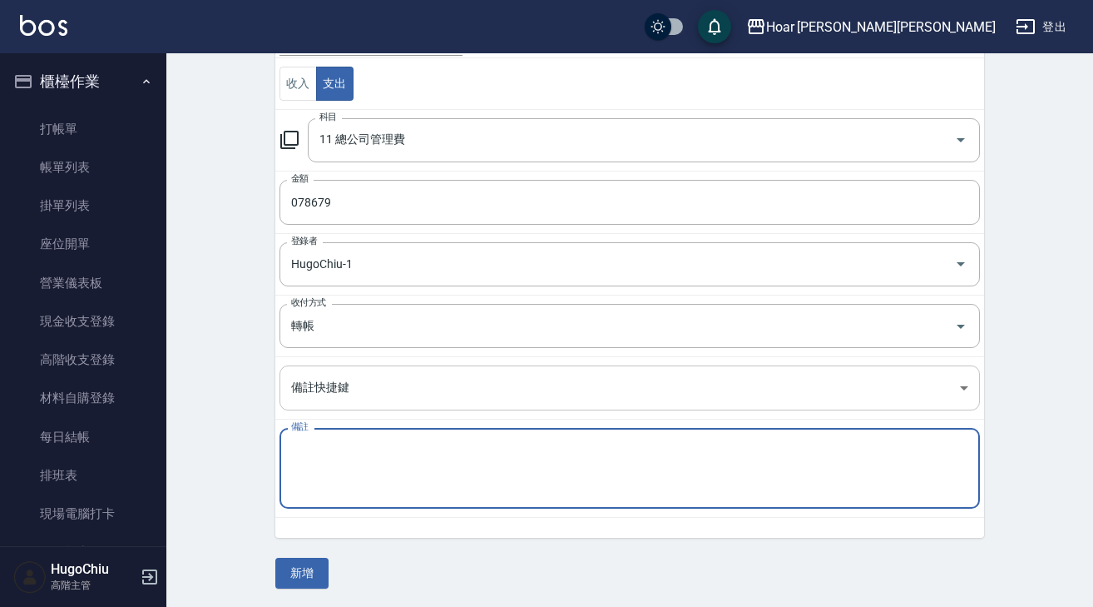
paste textarea "八月收款單"
type textarea "八月收款單"
click at [311, 558] on button "新增" at bounding box center [301, 573] width 53 height 31
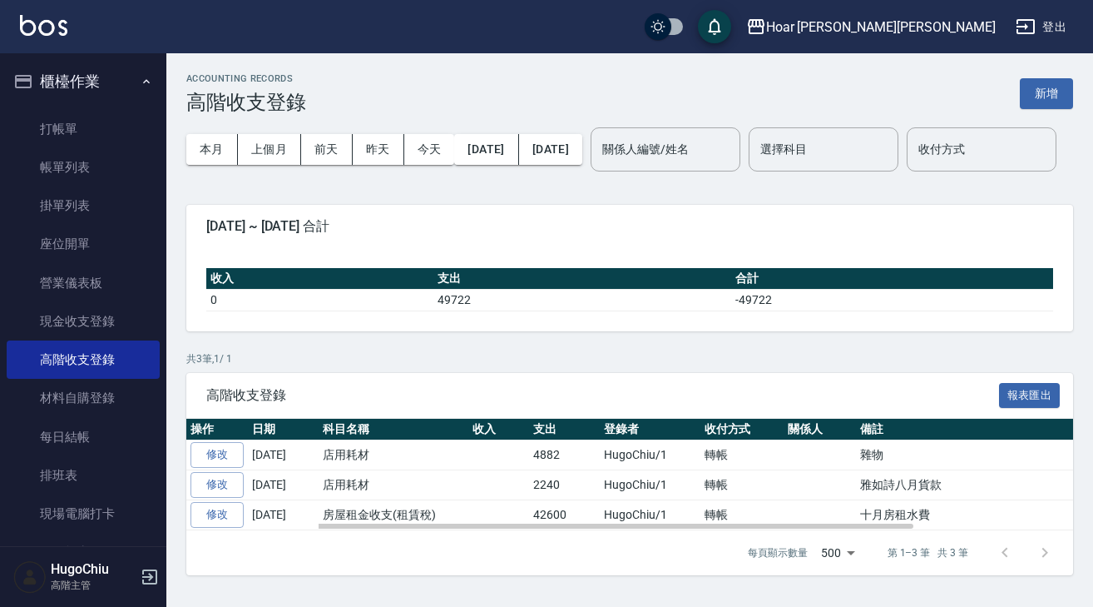
scroll to position [34, 0]
click at [210, 498] on link "修改" at bounding box center [217, 485] width 53 height 26
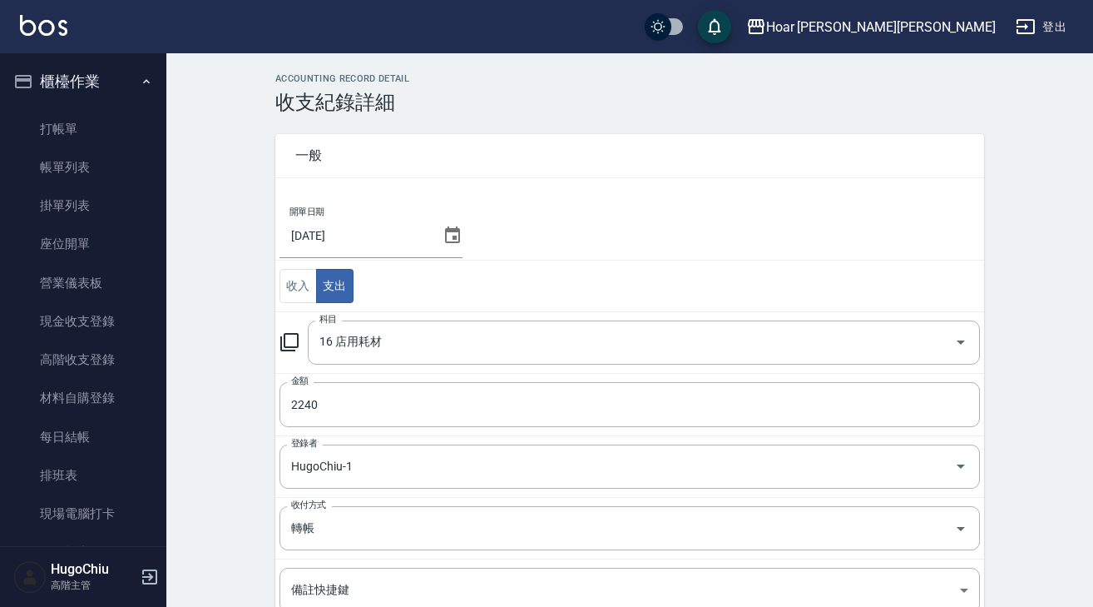
click at [445, 232] on icon at bounding box center [452, 234] width 15 height 17
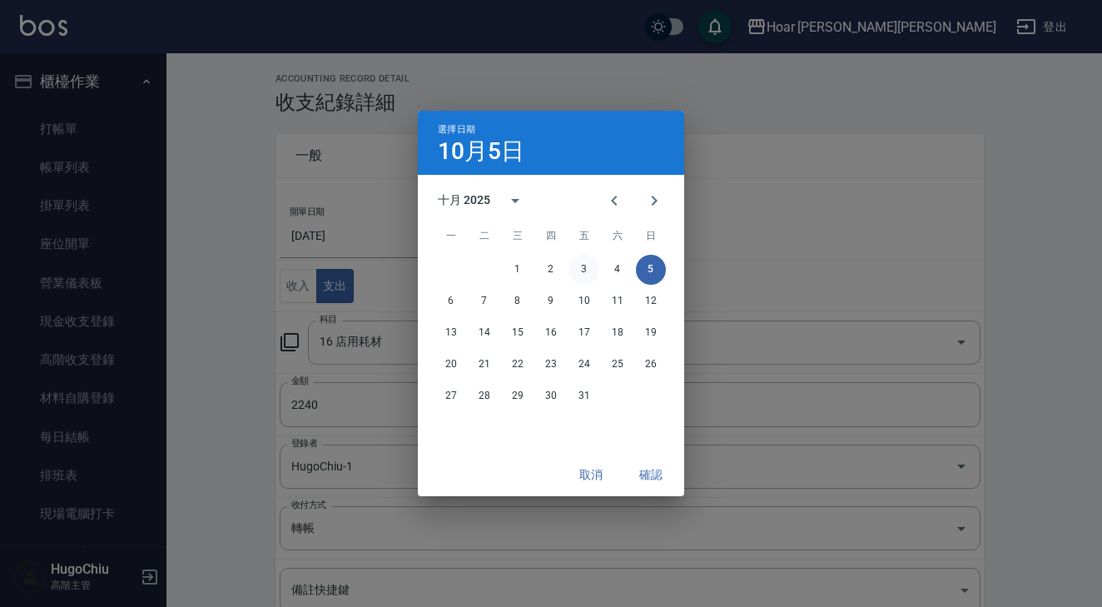
drag, startPoint x: 606, startPoint y: 201, endPoint x: 585, endPoint y: 256, distance: 58.7
click at [604, 207] on icon "Previous month" at bounding box center [614, 201] width 20 height 20
click at [487, 404] on button "30" at bounding box center [484, 396] width 30 height 30
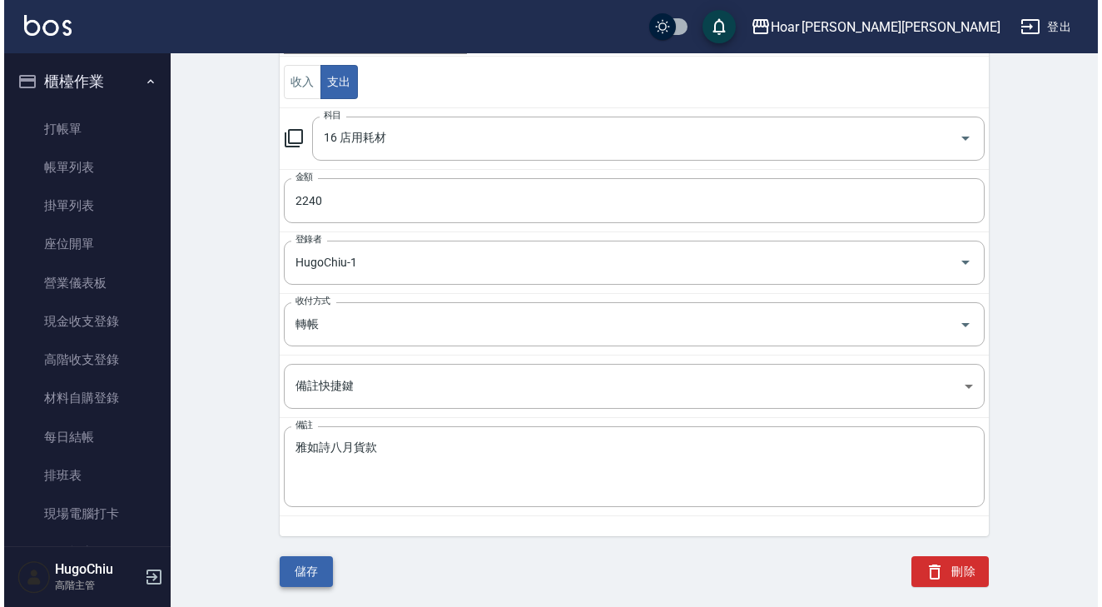
scroll to position [202, 0]
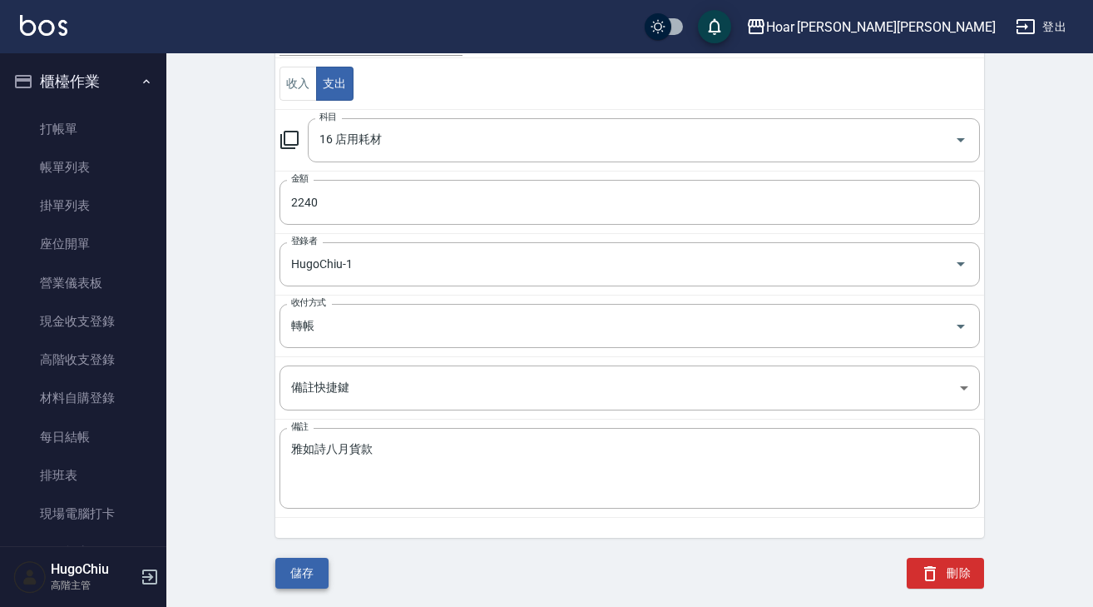
click at [300, 577] on button "儲存" at bounding box center [301, 573] width 53 height 31
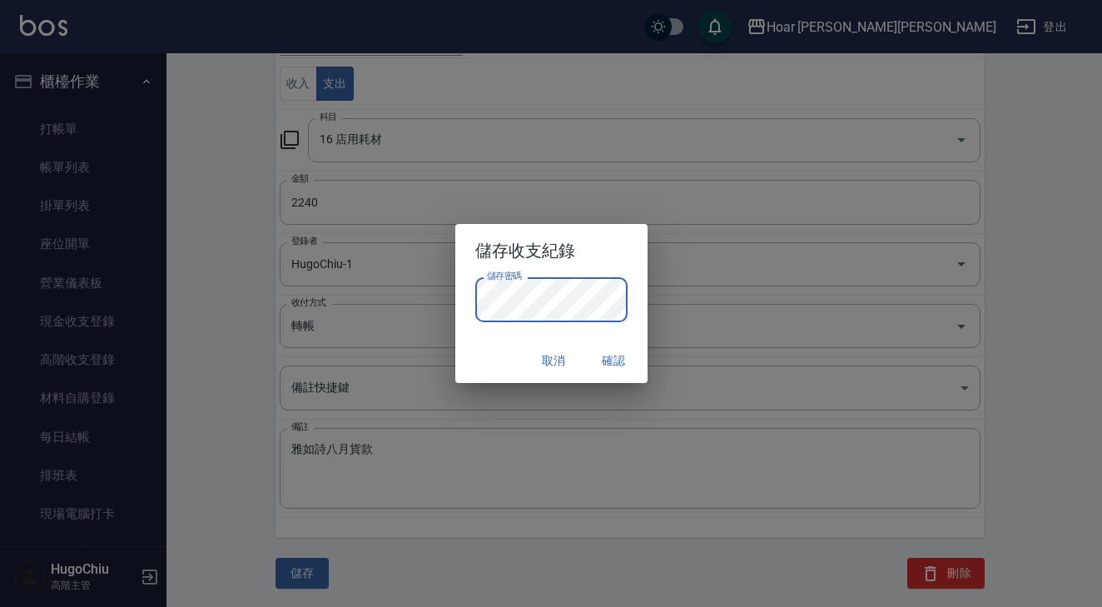
click at [635, 368] on button "確認" at bounding box center [613, 360] width 53 height 31
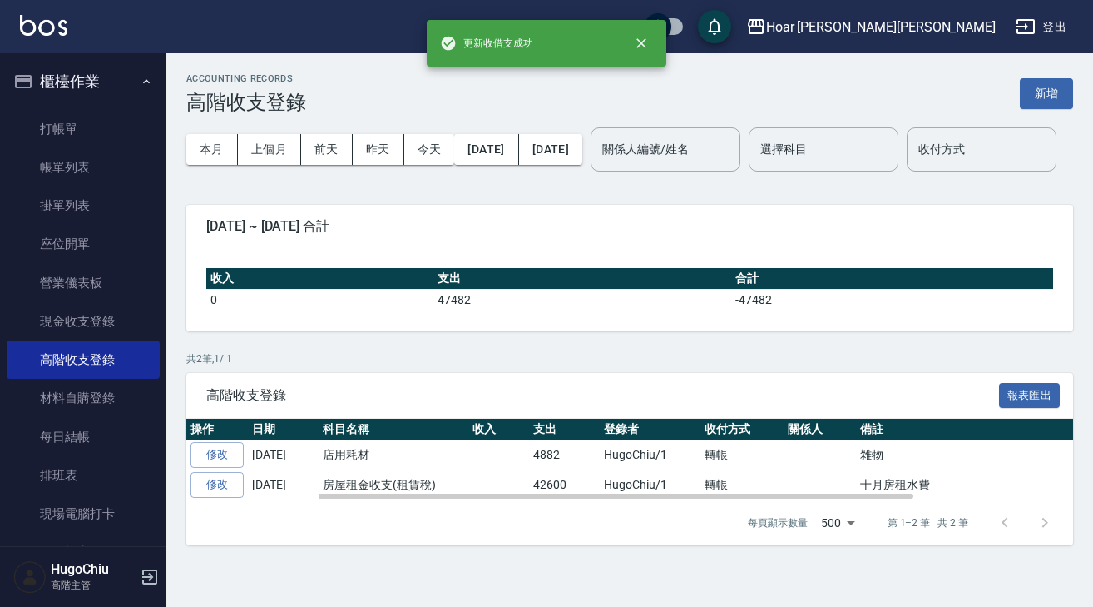
scroll to position [8, 0]
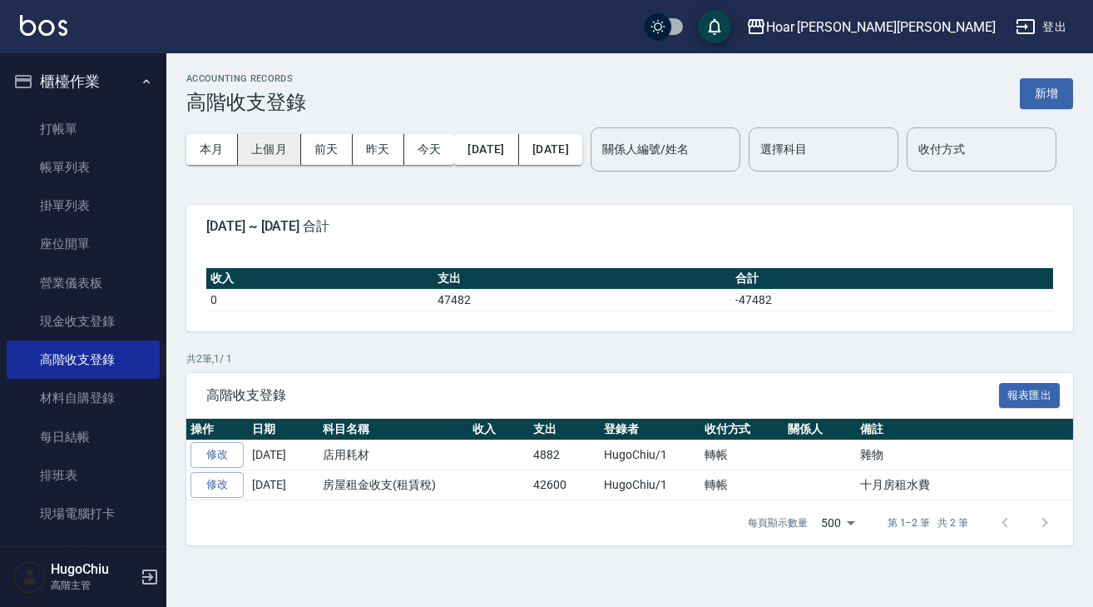
click at [252, 139] on button "上個月" at bounding box center [269, 149] width 63 height 31
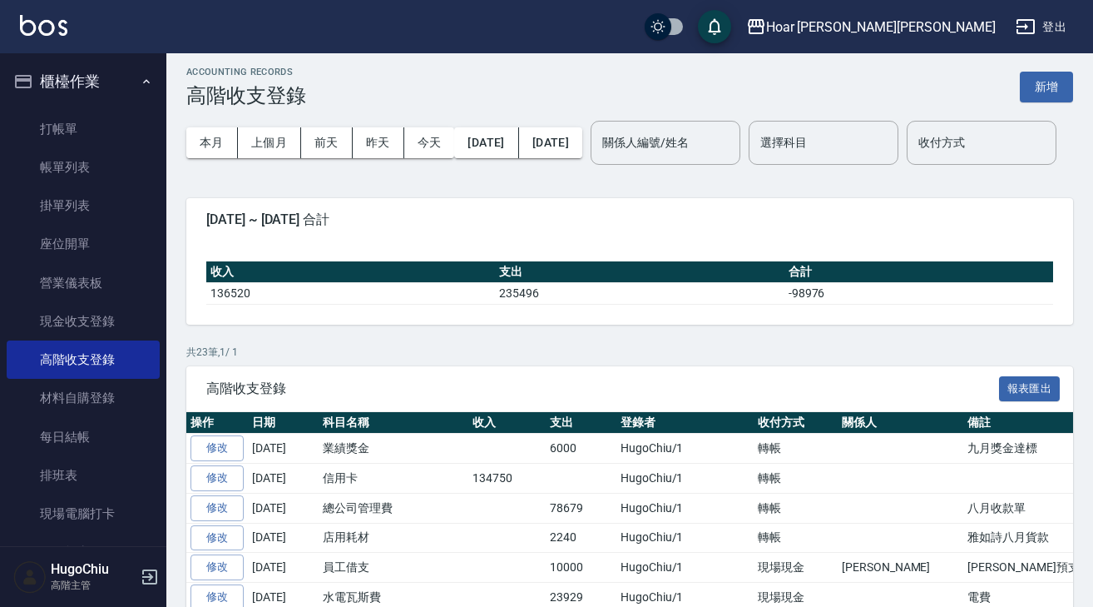
scroll to position [2, 0]
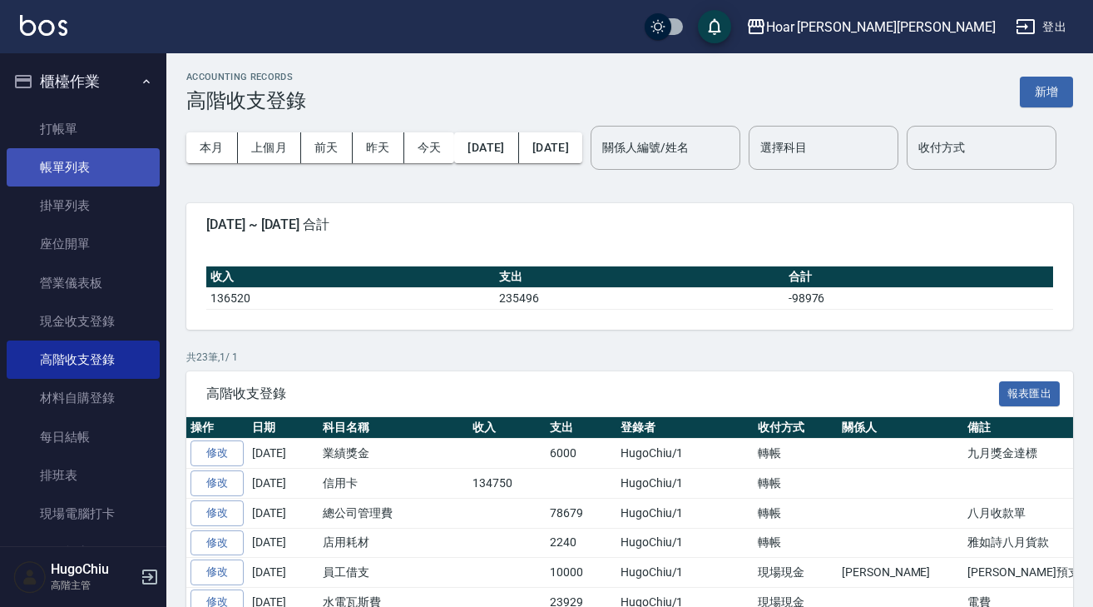
click at [111, 157] on link "帳單列表" at bounding box center [83, 167] width 153 height 38
